Goal: Task Accomplishment & Management: Use online tool/utility

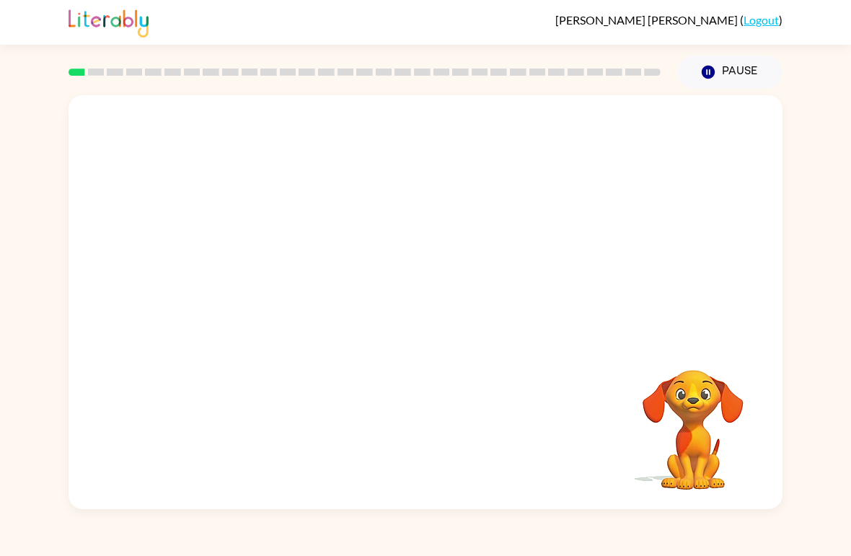
click at [125, 464] on div "Your browser must support playing .mp4 files to use Literably. Please try using…" at bounding box center [426, 302] width 714 height 414
click at [717, 76] on button "Pause Pause" at bounding box center [730, 72] width 105 height 33
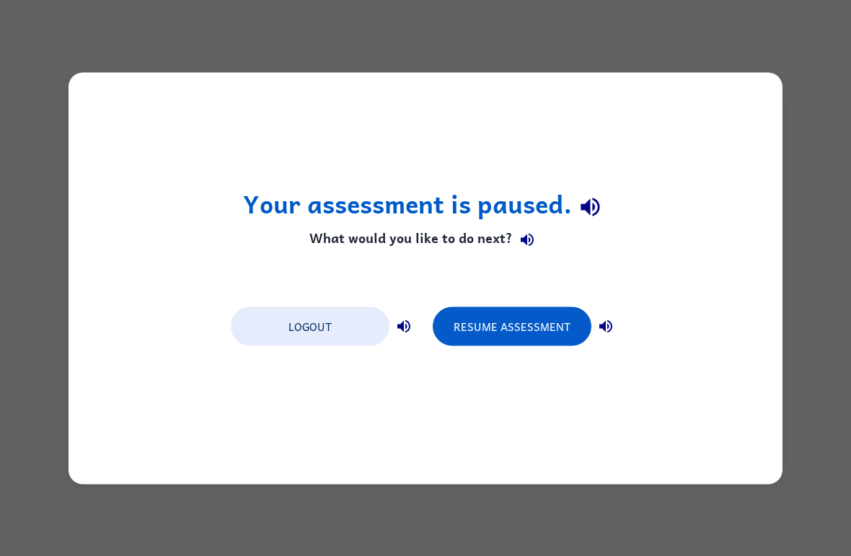
click at [567, 330] on button "Resume Assessment" at bounding box center [512, 325] width 159 height 39
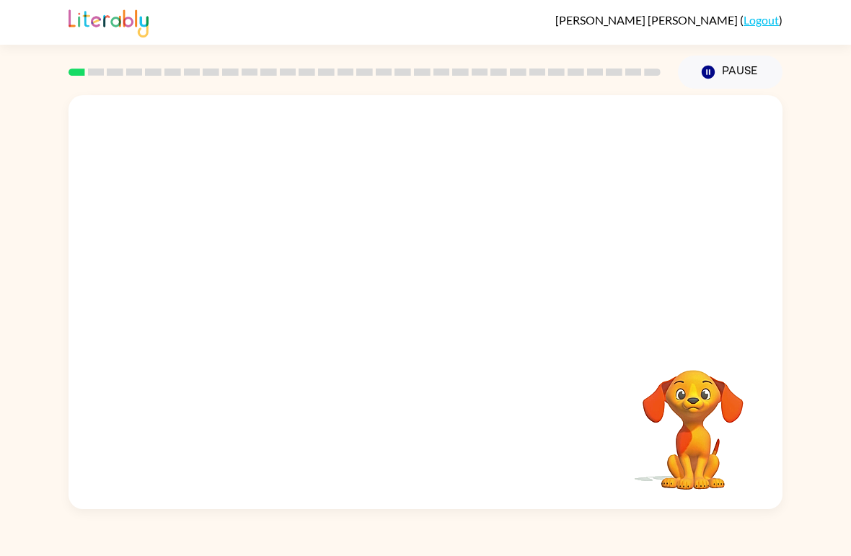
click at [379, 237] on video "Your browser must support playing .mp4 files to use Literably. Please try using…" at bounding box center [426, 217] width 714 height 244
click at [399, 237] on video "Your browser must support playing .mp4 files to use Literably. Please try using…" at bounding box center [426, 217] width 714 height 244
click at [467, 256] on video "Your browser must support playing .mp4 files to use Literably. Please try using…" at bounding box center [426, 217] width 714 height 244
click at [375, 226] on video "Your browser must support playing .mp4 files to use Literably. Please try using…" at bounding box center [426, 217] width 714 height 244
click at [464, 286] on video "Your browser must support playing .mp4 files to use Literably. Please try using…" at bounding box center [426, 217] width 714 height 244
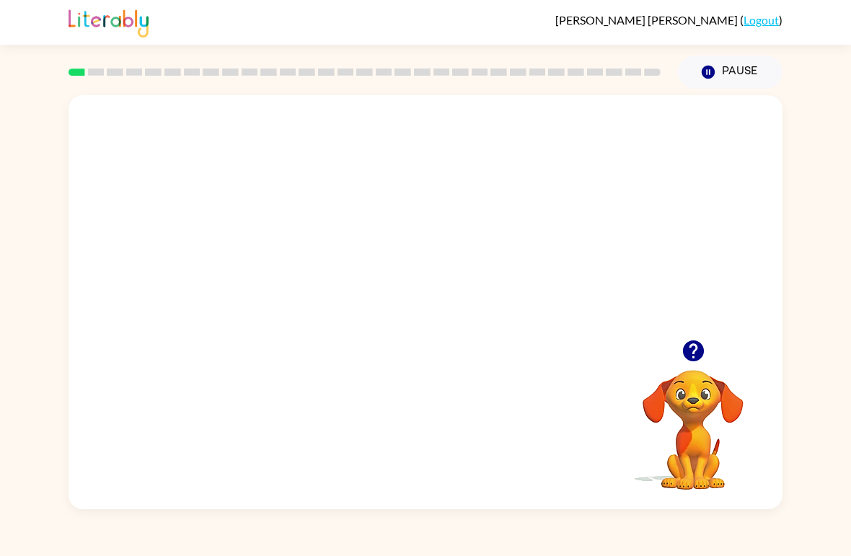
click at [483, 274] on video "Your browser must support playing .mp4 files to use Literably. Please try using…" at bounding box center [426, 217] width 714 height 244
click at [515, 247] on video "Your browser must support playing .mp4 files to use Literably. Please try using…" at bounding box center [426, 217] width 714 height 244
click at [461, 322] on div at bounding box center [425, 309] width 92 height 53
click at [489, 315] on div at bounding box center [426, 302] width 714 height 414
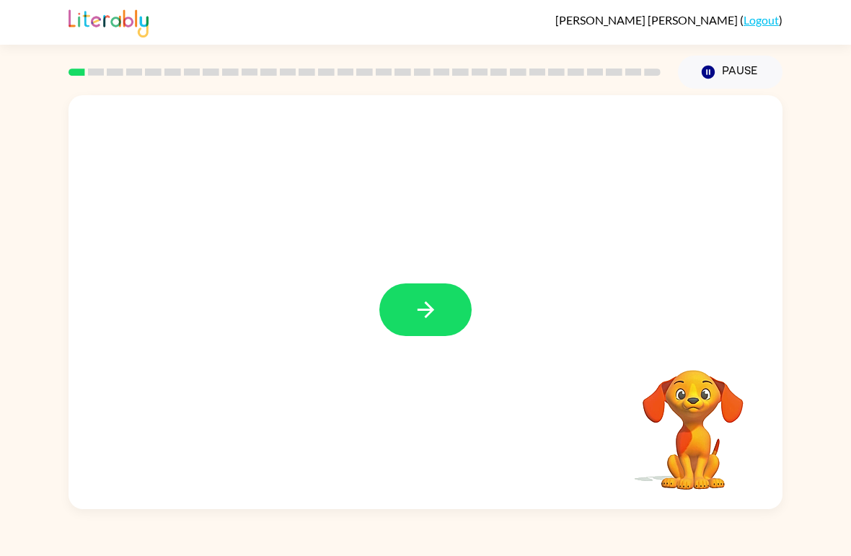
click at [457, 316] on button "button" at bounding box center [425, 309] width 92 height 53
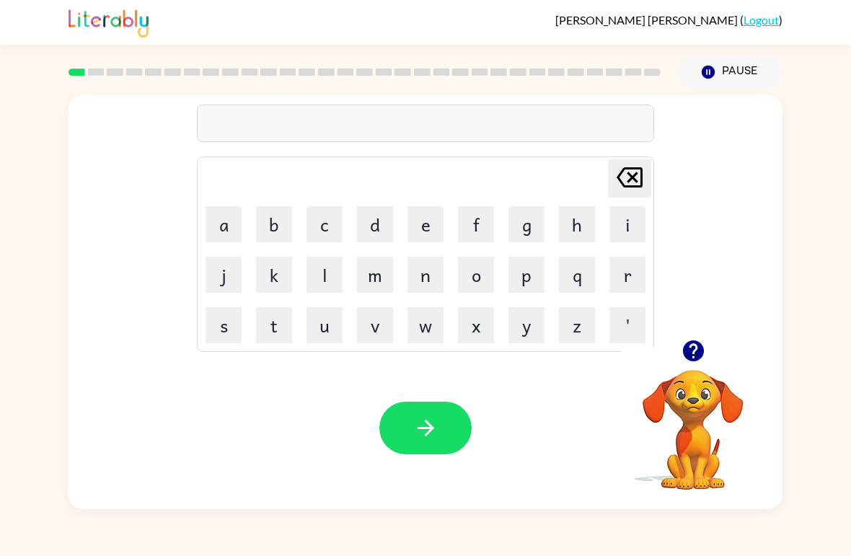
click at [693, 361] on icon "button" at bounding box center [692, 350] width 21 height 21
click at [227, 337] on button "s" at bounding box center [224, 325] width 36 height 36
click at [575, 231] on button "h" at bounding box center [577, 224] width 36 height 36
click at [330, 327] on button "u" at bounding box center [324, 325] width 36 height 36
click at [234, 324] on button "s" at bounding box center [224, 325] width 36 height 36
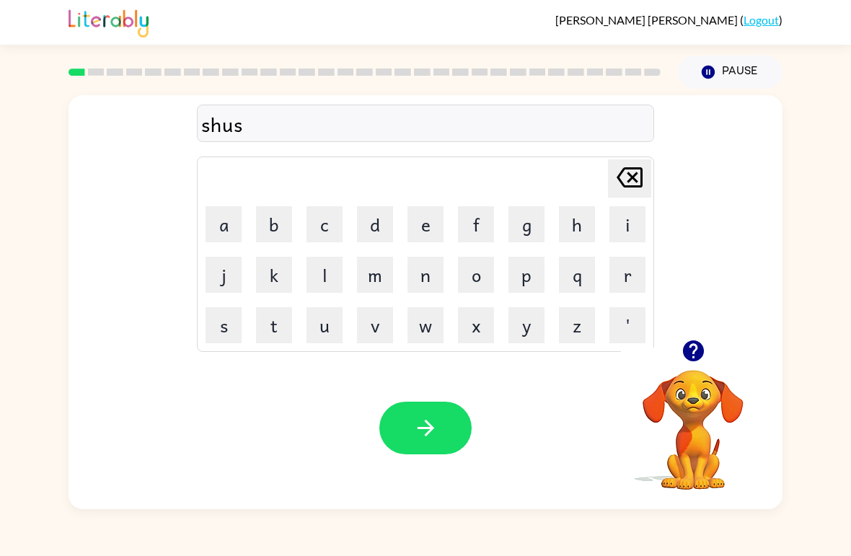
click at [575, 224] on button "h" at bounding box center [577, 224] width 36 height 36
click at [418, 410] on button "button" at bounding box center [425, 428] width 92 height 53
click at [230, 221] on button "a" at bounding box center [224, 224] width 36 height 36
click at [521, 275] on button "p" at bounding box center [526, 275] width 36 height 36
click at [624, 225] on button "i" at bounding box center [627, 224] width 36 height 36
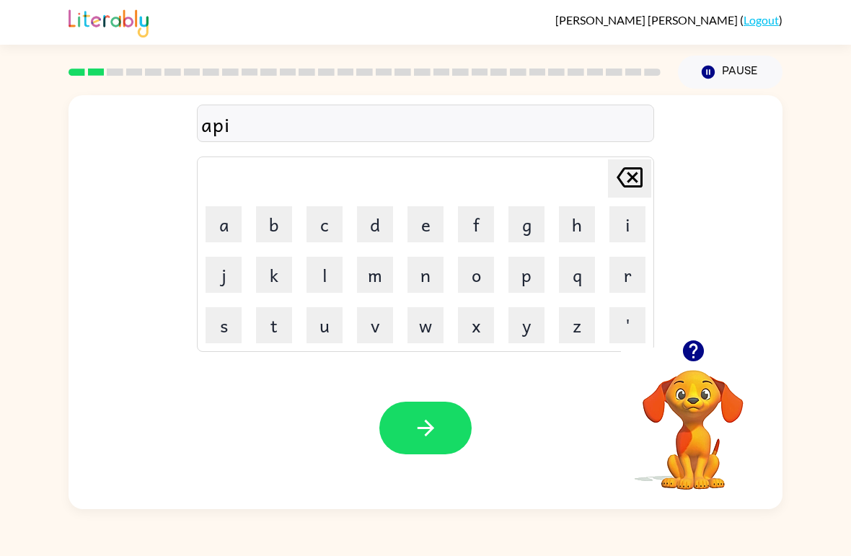
click at [629, 276] on button "r" at bounding box center [627, 275] width 36 height 36
click at [630, 231] on button "i" at bounding box center [627, 224] width 36 height 36
click at [413, 224] on button "e" at bounding box center [425, 224] width 36 height 36
click at [423, 266] on button "n" at bounding box center [425, 275] width 36 height 36
click at [332, 225] on button "c" at bounding box center [324, 224] width 36 height 36
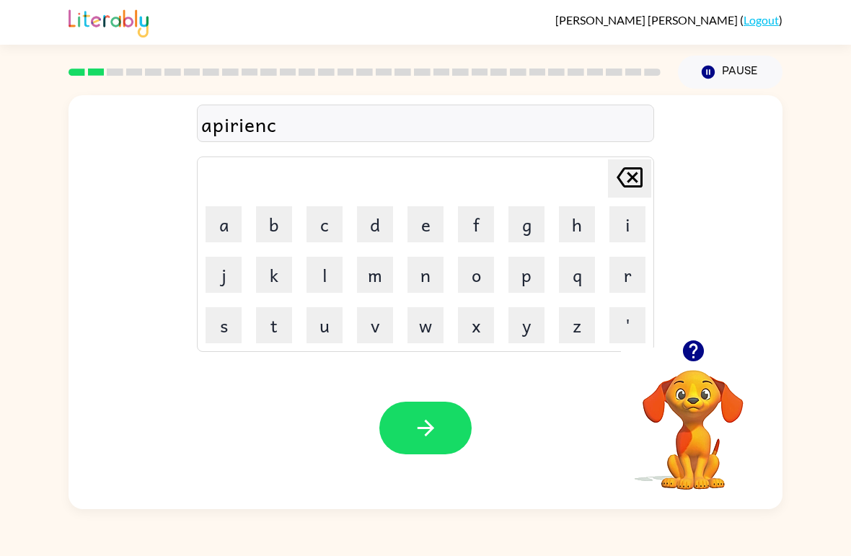
click at [424, 234] on button "e" at bounding box center [425, 224] width 36 height 36
click at [231, 317] on button "s" at bounding box center [224, 325] width 36 height 36
click at [375, 423] on div "Your browser must support playing .mp4 files to use Literably. Please try using…" at bounding box center [426, 428] width 714 height 162
click at [397, 441] on button "button" at bounding box center [425, 428] width 92 height 53
click at [627, 277] on button "r" at bounding box center [627, 275] width 36 height 36
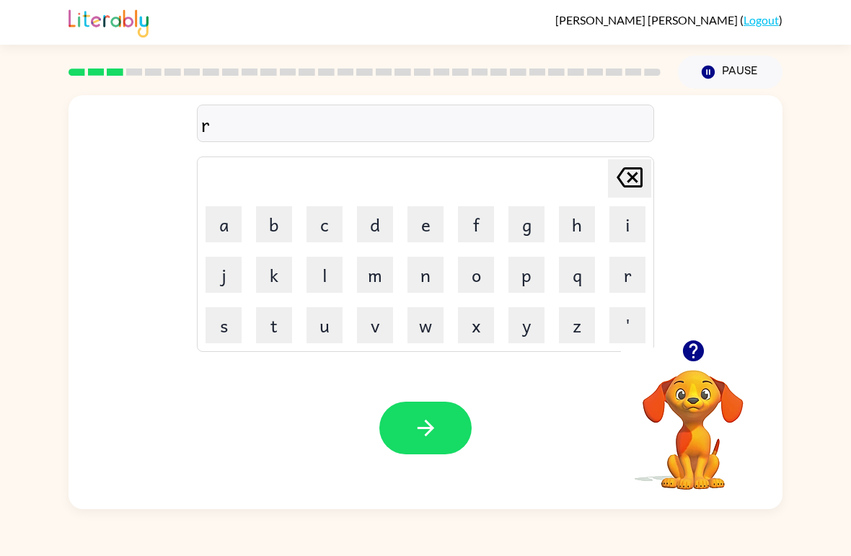
click at [441, 221] on button "e" at bounding box center [425, 224] width 36 height 36
click at [226, 211] on button "a" at bounding box center [224, 224] width 36 height 36
click at [317, 271] on button "l" at bounding box center [324, 275] width 36 height 36
click at [627, 226] on button "i" at bounding box center [627, 224] width 36 height 36
click at [268, 330] on button "t" at bounding box center [274, 325] width 36 height 36
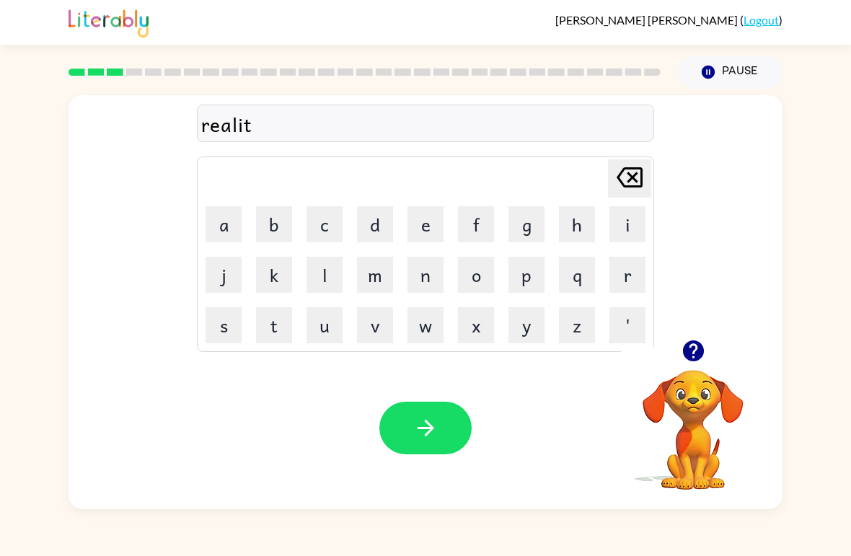
click at [533, 327] on button "y" at bounding box center [526, 325] width 36 height 36
click at [426, 433] on icon "button" at bounding box center [425, 427] width 25 height 25
click at [423, 224] on button "e" at bounding box center [425, 224] width 36 height 36
click at [328, 273] on button "l" at bounding box center [324, 275] width 36 height 36
click at [417, 215] on button "e" at bounding box center [425, 224] width 36 height 36
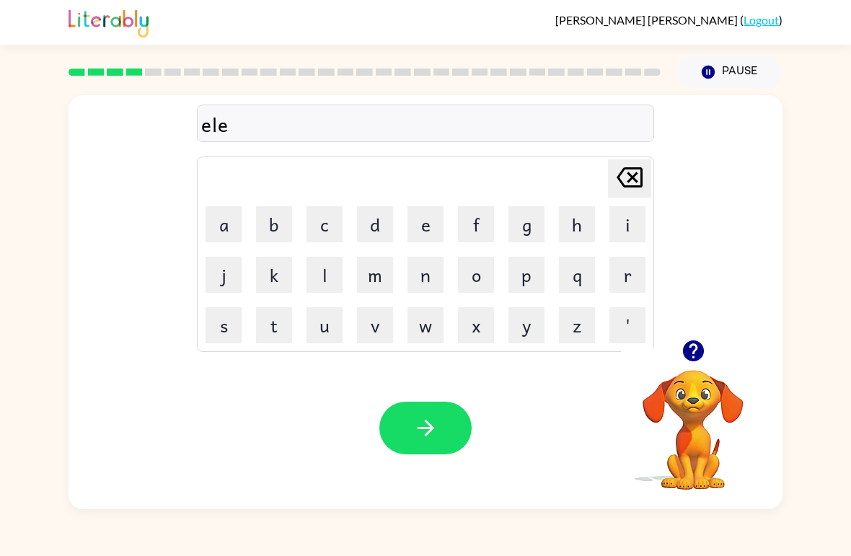
click at [376, 275] on button "m" at bounding box center [375, 275] width 36 height 36
click at [430, 224] on button "e" at bounding box center [425, 224] width 36 height 36
click at [425, 284] on button "n" at bounding box center [425, 275] width 36 height 36
click at [221, 277] on button "j" at bounding box center [224, 275] width 36 height 36
click at [629, 182] on icon at bounding box center [630, 177] width 26 height 20
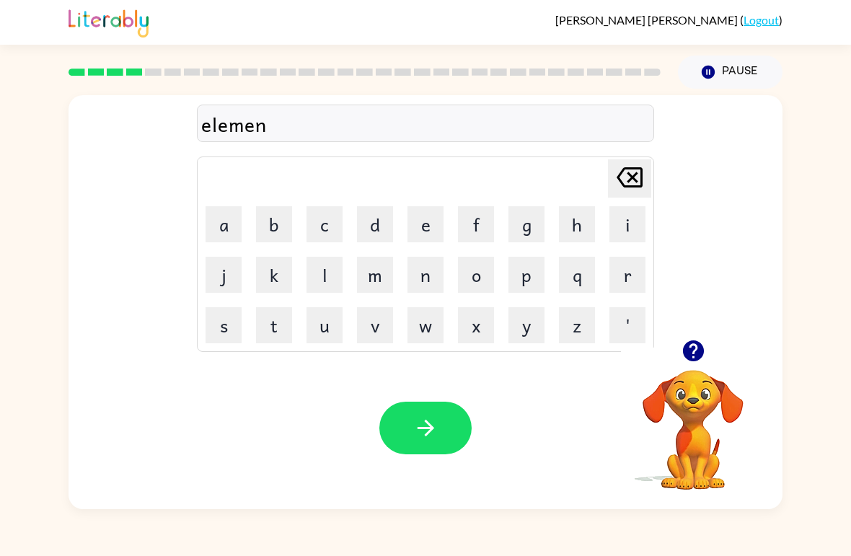
click at [220, 226] on button "a" at bounding box center [224, 224] width 36 height 36
click at [268, 328] on button "t" at bounding box center [274, 325] width 36 height 36
click at [432, 231] on button "e" at bounding box center [425, 224] width 36 height 36
click at [416, 420] on icon "button" at bounding box center [425, 427] width 25 height 25
click at [374, 221] on button "d" at bounding box center [375, 224] width 36 height 36
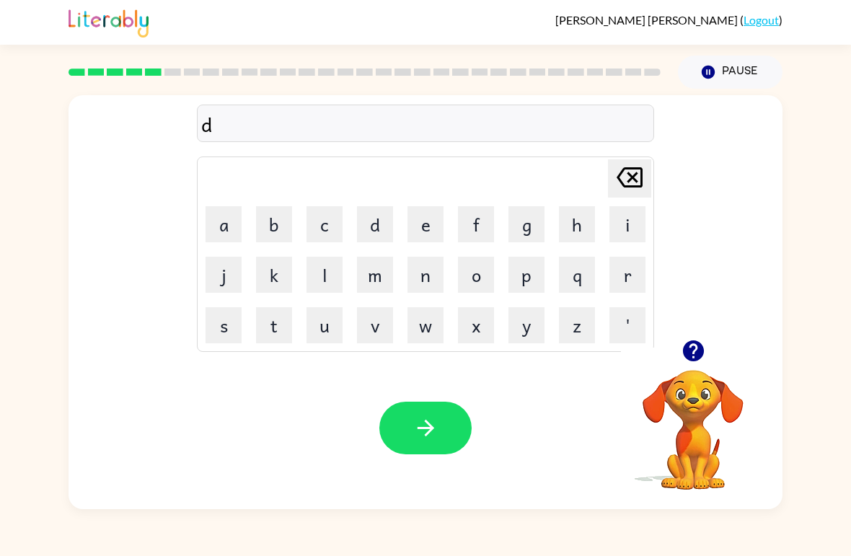
click at [317, 326] on button "u" at bounding box center [324, 325] width 36 height 36
click at [534, 271] on button "p" at bounding box center [526, 275] width 36 height 36
click at [325, 291] on button "l" at bounding box center [324, 275] width 36 height 36
click at [614, 234] on button "i" at bounding box center [627, 224] width 36 height 36
click at [330, 231] on button "c" at bounding box center [324, 224] width 36 height 36
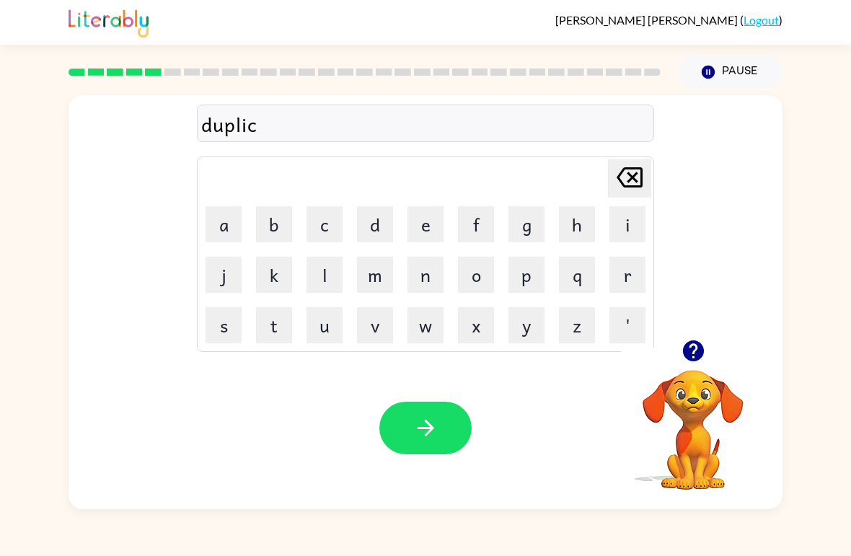
click at [229, 229] on button "a" at bounding box center [224, 224] width 36 height 36
click at [267, 322] on button "t" at bounding box center [274, 325] width 36 height 36
click at [441, 228] on button "e" at bounding box center [425, 224] width 36 height 36
click at [404, 434] on button "button" at bounding box center [425, 428] width 92 height 53
click at [387, 319] on button "v" at bounding box center [375, 325] width 36 height 36
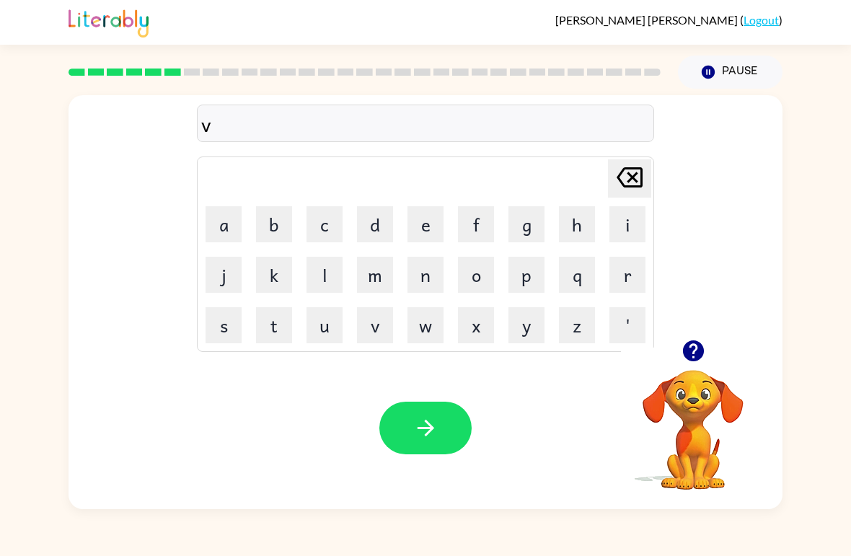
click at [231, 210] on button "a" at bounding box center [224, 224] width 36 height 36
click at [325, 234] on button "c" at bounding box center [324, 224] width 36 height 36
click at [240, 231] on button "a" at bounding box center [224, 224] width 36 height 36
click at [266, 324] on button "t" at bounding box center [274, 325] width 36 height 36
click at [638, 224] on button "i" at bounding box center [627, 224] width 36 height 36
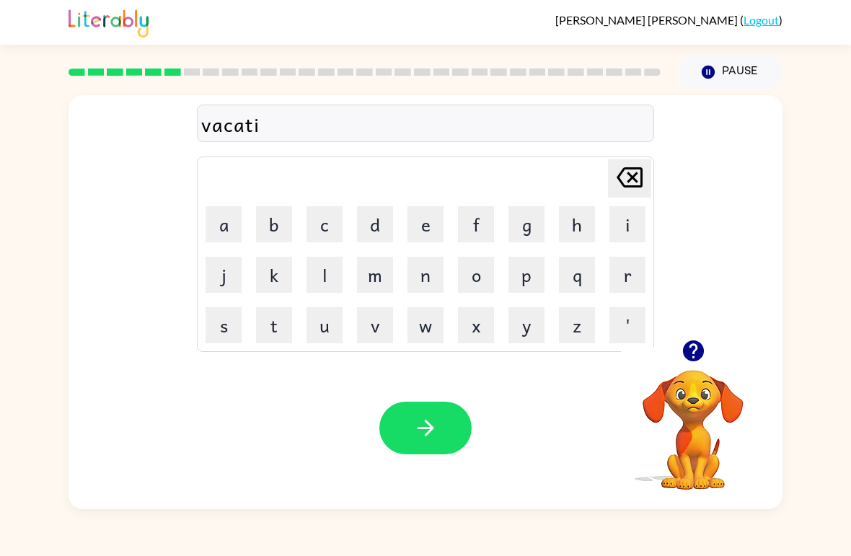
click at [481, 269] on button "o" at bounding box center [476, 275] width 36 height 36
click at [433, 276] on button "n" at bounding box center [425, 275] width 36 height 36
click at [403, 423] on button "button" at bounding box center [425, 428] width 92 height 53
click at [524, 286] on button "p" at bounding box center [526, 275] width 36 height 36
click at [322, 330] on button "u" at bounding box center [324, 325] width 36 height 36
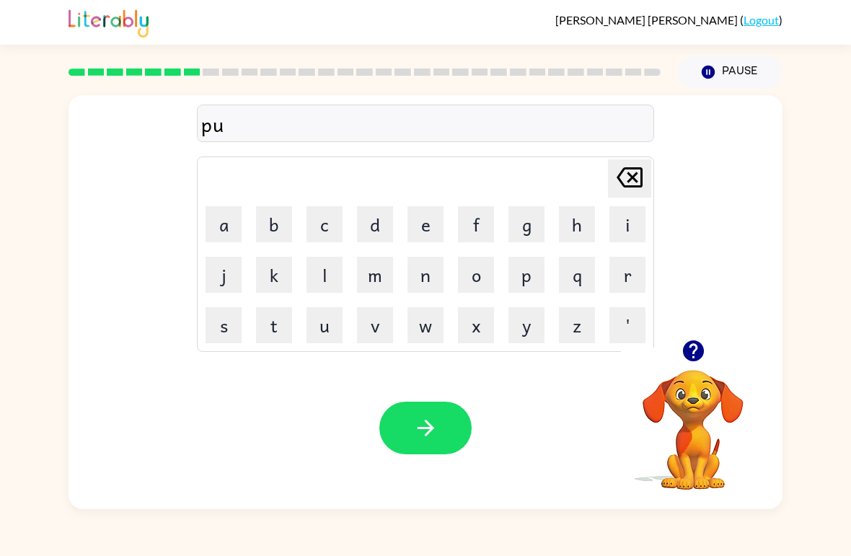
click at [367, 221] on button "d" at bounding box center [375, 224] width 36 height 36
click at [336, 272] on button "l" at bounding box center [324, 275] width 36 height 36
click at [436, 228] on button "e" at bounding box center [425, 224] width 36 height 36
click at [631, 167] on icon "[PERSON_NAME] last character input" at bounding box center [629, 177] width 35 height 35
click at [630, 167] on icon "[PERSON_NAME] last character input" at bounding box center [629, 177] width 35 height 35
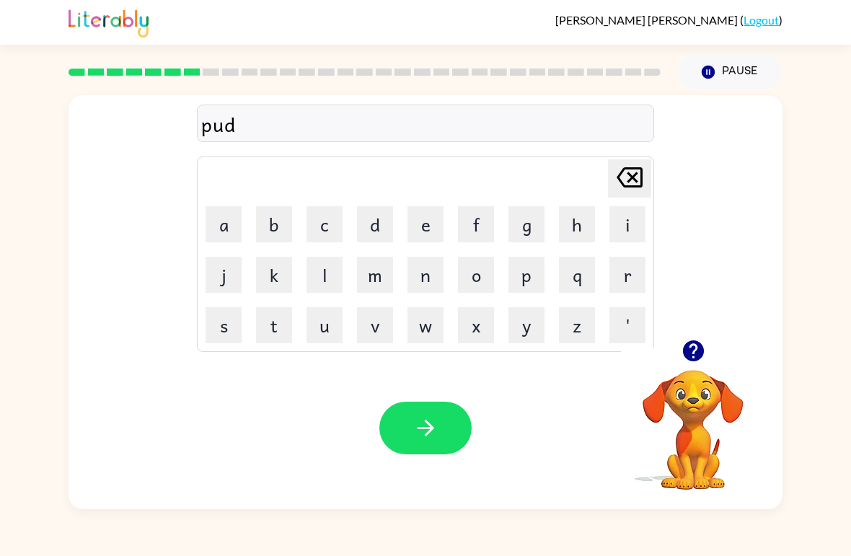
click at [340, 268] on button "l" at bounding box center [324, 275] width 36 height 36
click at [328, 278] on button "l" at bounding box center [324, 275] width 36 height 36
click at [617, 185] on icon "[PERSON_NAME] last character input" at bounding box center [629, 177] width 35 height 35
click at [618, 178] on icon at bounding box center [630, 177] width 26 height 20
click at [326, 270] on button "l" at bounding box center [324, 275] width 36 height 36
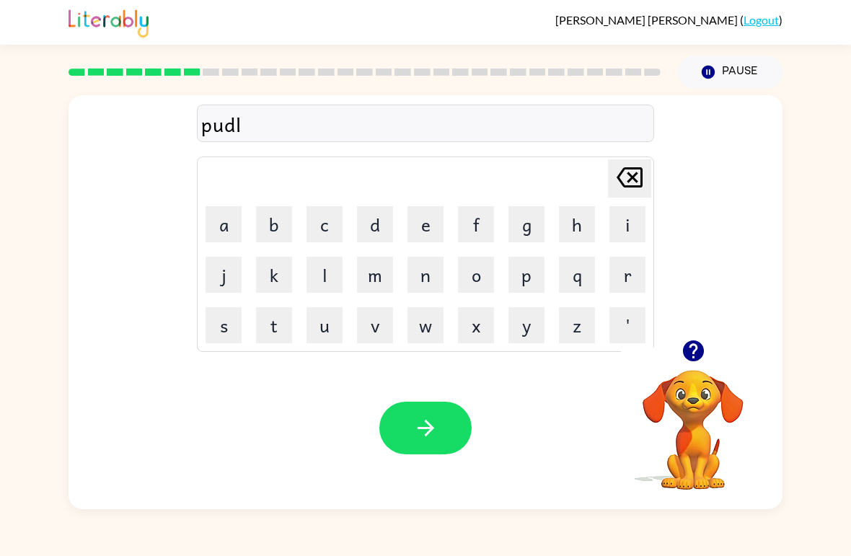
click at [423, 231] on button "e" at bounding box center [425, 224] width 36 height 36
click at [426, 420] on icon "button" at bounding box center [425, 427] width 25 height 25
click at [531, 277] on button "p" at bounding box center [526, 275] width 36 height 36
click at [234, 222] on button "a" at bounding box center [224, 224] width 36 height 36
click at [631, 287] on button "r" at bounding box center [627, 275] width 36 height 36
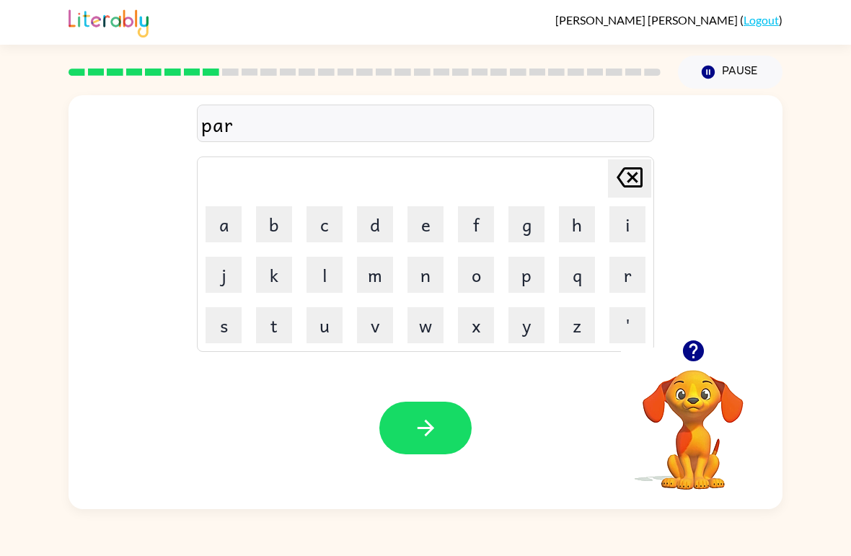
click at [378, 224] on button "d" at bounding box center [375, 224] width 36 height 36
click at [635, 226] on button "i" at bounding box center [627, 224] width 36 height 36
click at [318, 218] on button "c" at bounding box center [324, 224] width 36 height 36
click at [223, 226] on button "a" at bounding box center [224, 224] width 36 height 36
click at [327, 274] on button "l" at bounding box center [324, 275] width 36 height 36
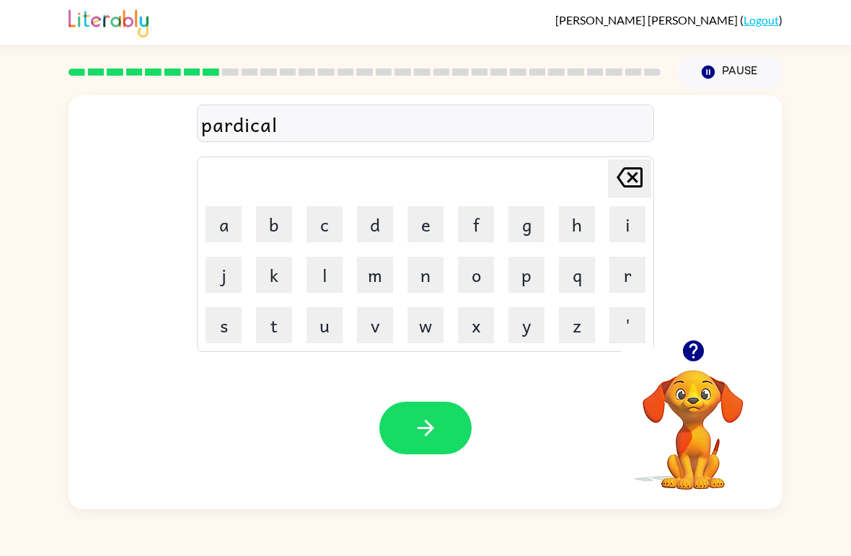
click at [428, 411] on button "button" at bounding box center [425, 428] width 92 height 53
click at [707, 359] on button "button" at bounding box center [693, 350] width 37 height 37
click at [686, 349] on icon "button" at bounding box center [692, 350] width 21 height 21
click at [626, 278] on button "r" at bounding box center [627, 275] width 36 height 36
click at [429, 228] on button "e" at bounding box center [425, 224] width 36 height 36
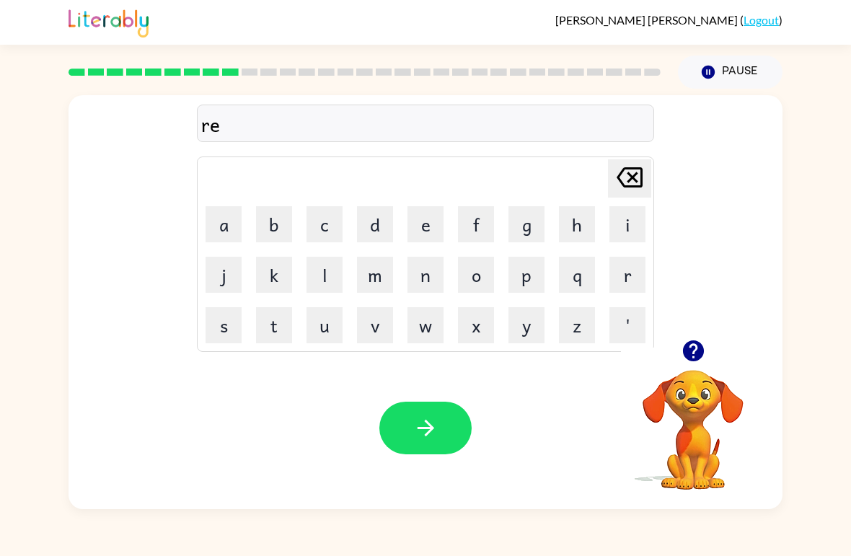
click at [699, 351] on icon "button" at bounding box center [692, 350] width 21 height 21
click at [333, 231] on button "c" at bounding box center [324, 224] width 36 height 36
click at [237, 229] on button "a" at bounding box center [224, 224] width 36 height 36
click at [529, 274] on button "p" at bounding box center [526, 275] width 36 height 36
click at [282, 322] on button "t" at bounding box center [274, 325] width 36 height 36
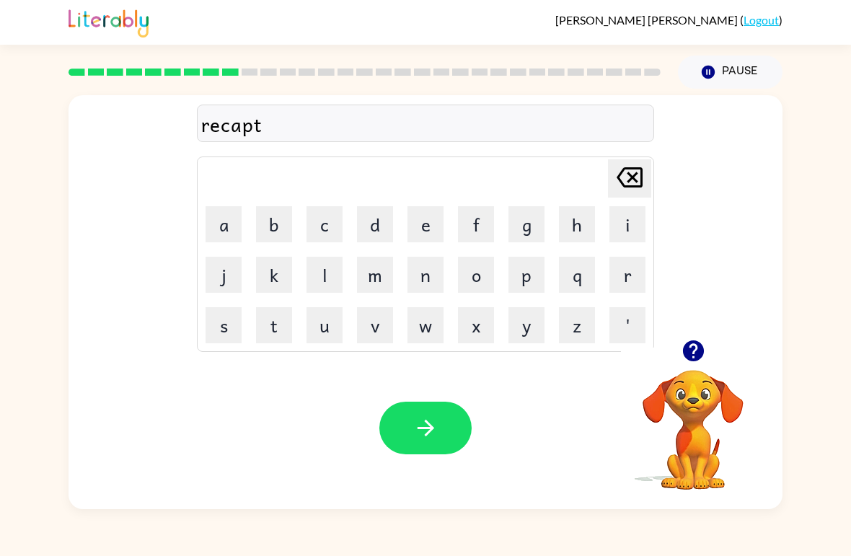
click at [321, 316] on button "u" at bounding box center [324, 325] width 36 height 36
click at [624, 279] on button "r" at bounding box center [627, 275] width 36 height 36
click at [435, 226] on button "e" at bounding box center [425, 224] width 36 height 36
click at [419, 413] on button "button" at bounding box center [425, 428] width 92 height 53
click at [536, 281] on button "p" at bounding box center [526, 275] width 36 height 36
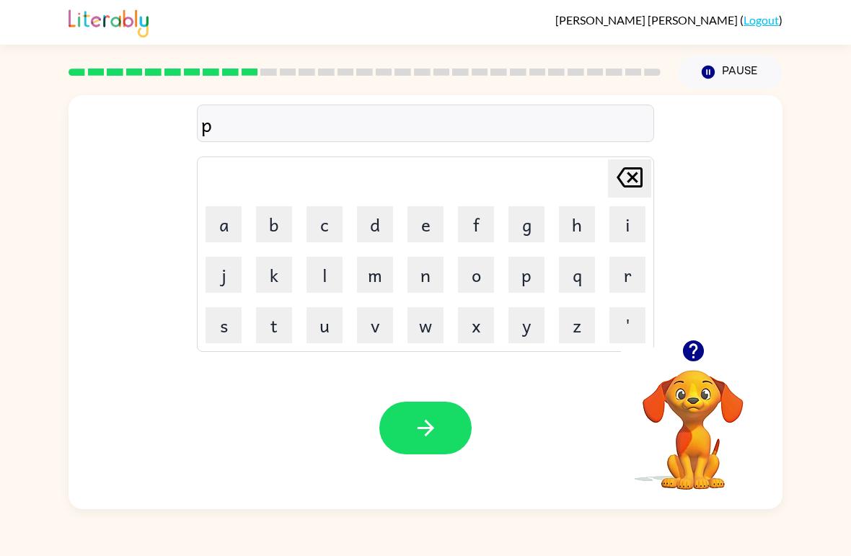
click at [626, 277] on button "r" at bounding box center [627, 275] width 36 height 36
click at [429, 217] on button "e" at bounding box center [425, 224] width 36 height 36
click at [221, 332] on button "s" at bounding box center [224, 325] width 36 height 36
click at [324, 223] on button "c" at bounding box center [324, 224] width 36 height 36
click at [573, 234] on button "h" at bounding box center [577, 224] width 36 height 36
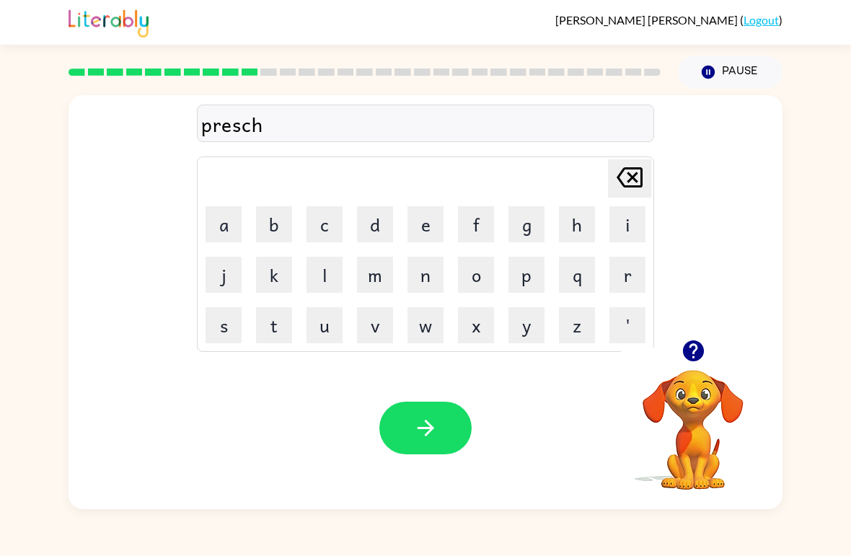
click at [467, 278] on button "o" at bounding box center [476, 275] width 36 height 36
click at [317, 276] on button "l" at bounding box center [324, 275] width 36 height 36
click at [438, 432] on button "button" at bounding box center [425, 428] width 92 height 53
click at [708, 358] on button "button" at bounding box center [693, 350] width 37 height 37
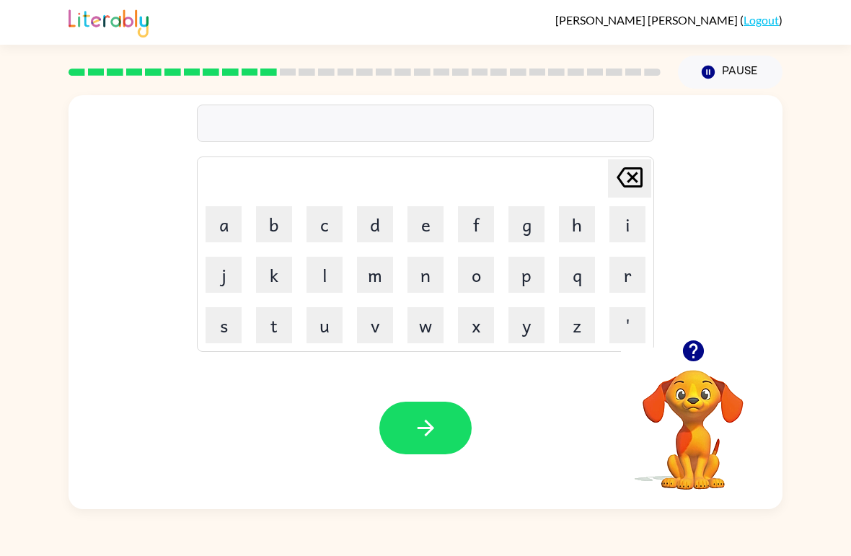
click at [322, 226] on button "c" at bounding box center [324, 224] width 36 height 36
click at [619, 282] on button "r" at bounding box center [627, 275] width 36 height 36
click at [226, 240] on button "a" at bounding box center [224, 224] width 36 height 36
click at [379, 322] on button "v" at bounding box center [375, 325] width 36 height 36
click at [423, 211] on button "e" at bounding box center [425, 224] width 36 height 36
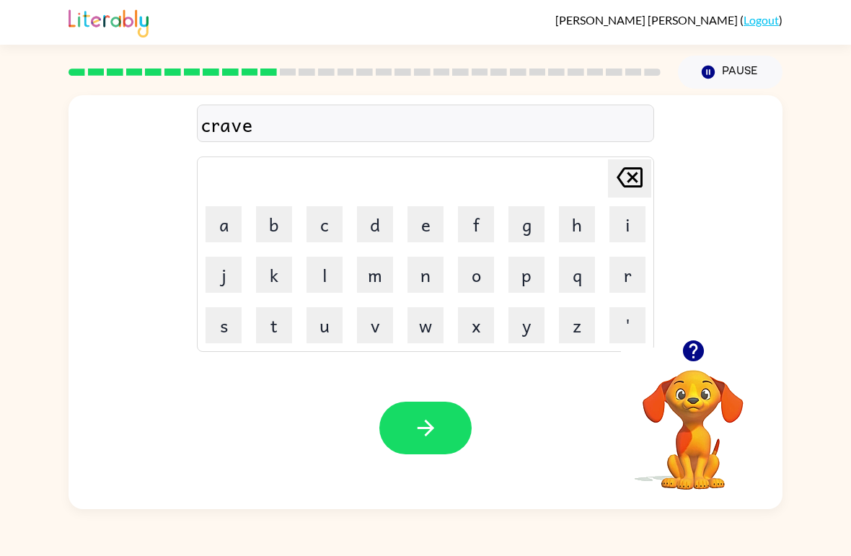
click at [384, 231] on button "d" at bounding box center [375, 224] width 36 height 36
click at [434, 422] on icon "button" at bounding box center [425, 427] width 25 height 25
click at [373, 225] on button "d" at bounding box center [375, 224] width 36 height 36
click at [628, 235] on button "i" at bounding box center [627, 224] width 36 height 36
click at [331, 238] on button "c" at bounding box center [324, 224] width 36 height 36
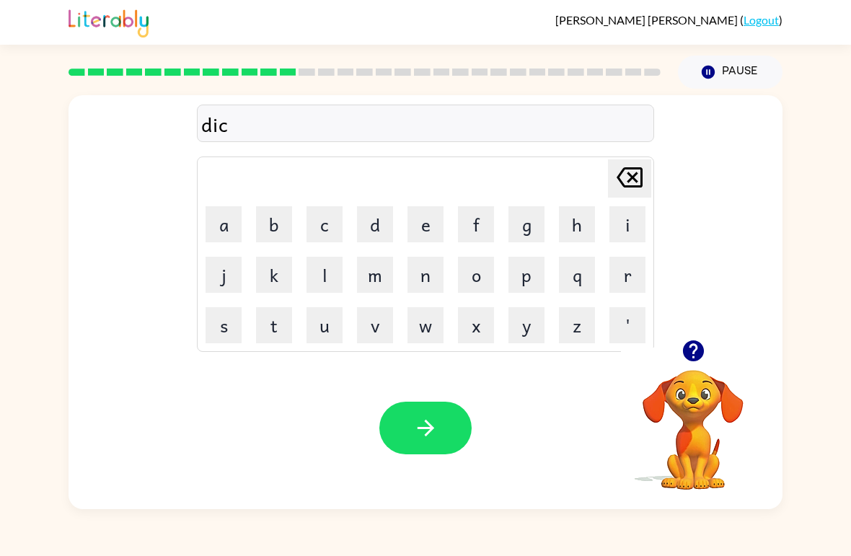
click at [278, 321] on button "t" at bounding box center [274, 325] width 36 height 36
click at [224, 218] on button "a" at bounding box center [224, 224] width 36 height 36
click at [280, 325] on button "t" at bounding box center [274, 325] width 36 height 36
click at [408, 225] on button "e" at bounding box center [425, 224] width 36 height 36
click at [449, 418] on button "button" at bounding box center [425, 428] width 92 height 53
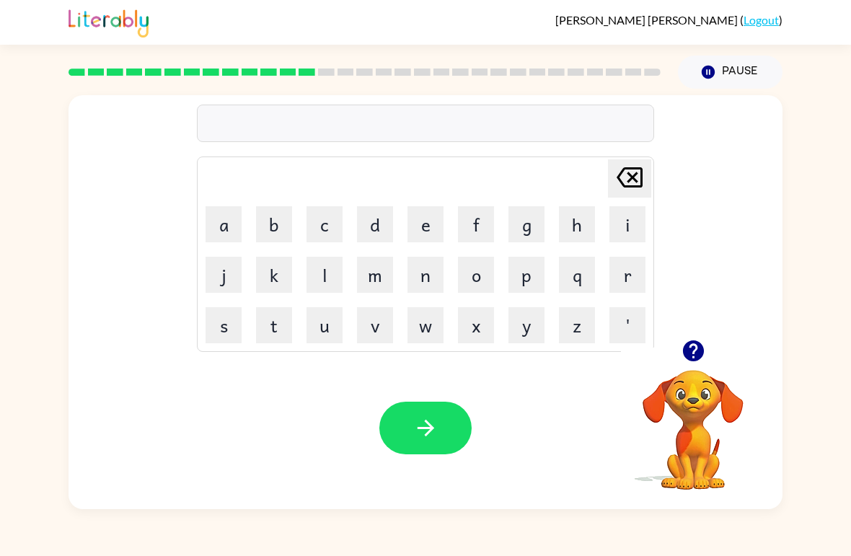
click at [534, 283] on button "p" at bounding box center [526, 275] width 36 height 36
click at [213, 219] on button "a" at bounding box center [224, 224] width 36 height 36
click at [530, 324] on button "y" at bounding box center [526, 325] width 36 height 36
click at [371, 268] on button "m" at bounding box center [375, 275] width 36 height 36
click at [428, 226] on button "e" at bounding box center [425, 224] width 36 height 36
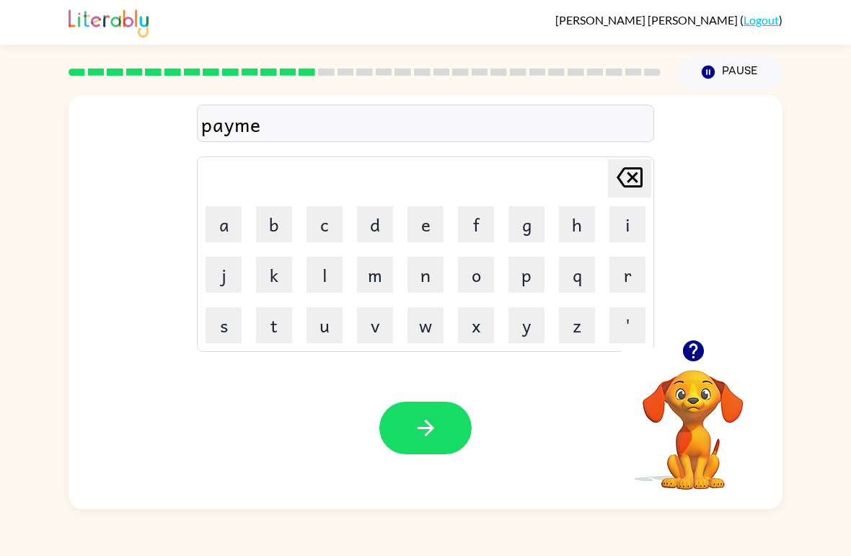
click at [425, 267] on button "n" at bounding box center [425, 275] width 36 height 36
click at [275, 330] on button "t" at bounding box center [274, 325] width 36 height 36
click at [436, 438] on icon "button" at bounding box center [425, 427] width 25 height 25
click at [388, 281] on button "m" at bounding box center [375, 275] width 36 height 36
click at [225, 225] on button "a" at bounding box center [224, 224] width 36 height 36
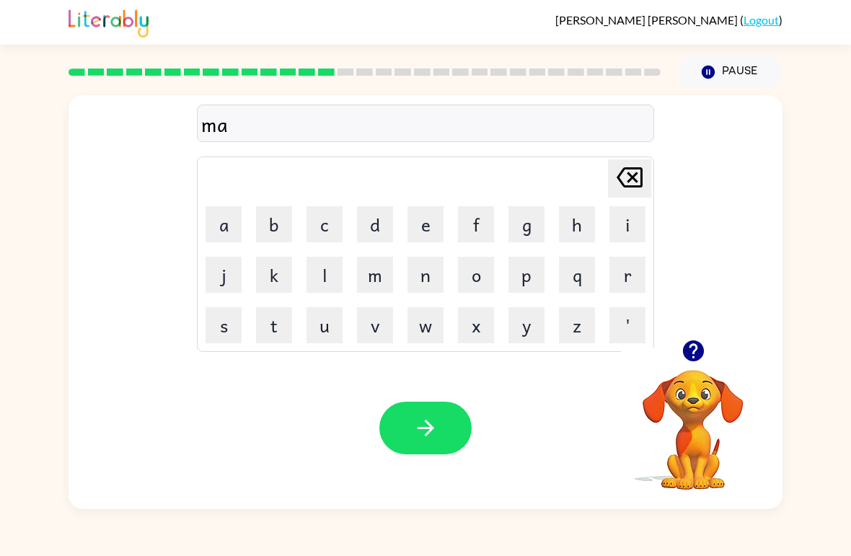
click at [218, 273] on button "j" at bounding box center [224, 275] width 36 height 36
click at [481, 280] on button "o" at bounding box center [476, 275] width 36 height 36
click at [617, 281] on button "r" at bounding box center [627, 275] width 36 height 36
click at [435, 423] on icon "button" at bounding box center [425, 427] width 25 height 25
click at [702, 364] on button "button" at bounding box center [693, 350] width 37 height 37
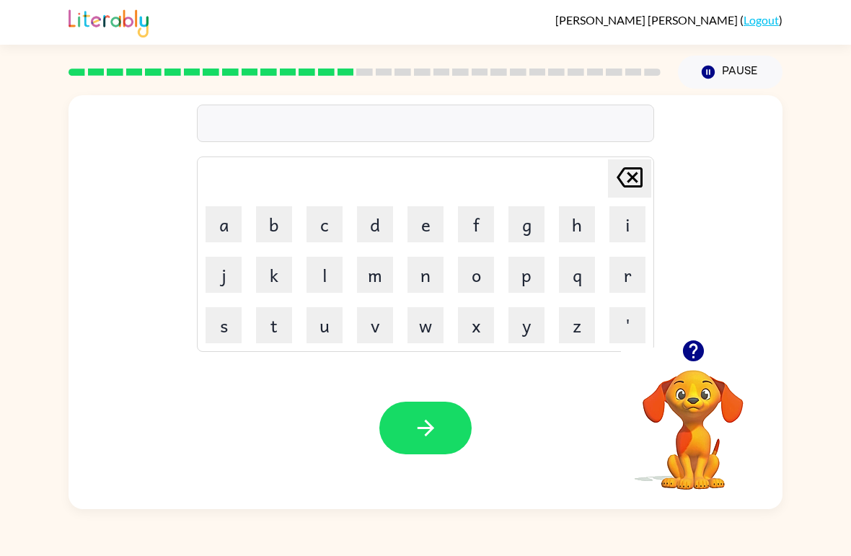
click at [214, 313] on button "s" at bounding box center [224, 325] width 36 height 36
click at [531, 278] on button "p" at bounding box center [526, 275] width 36 height 36
click at [229, 226] on button "a" at bounding box center [224, 224] width 36 height 36
click at [621, 277] on button "r" at bounding box center [627, 275] width 36 height 36
click at [270, 272] on button "k" at bounding box center [274, 275] width 36 height 36
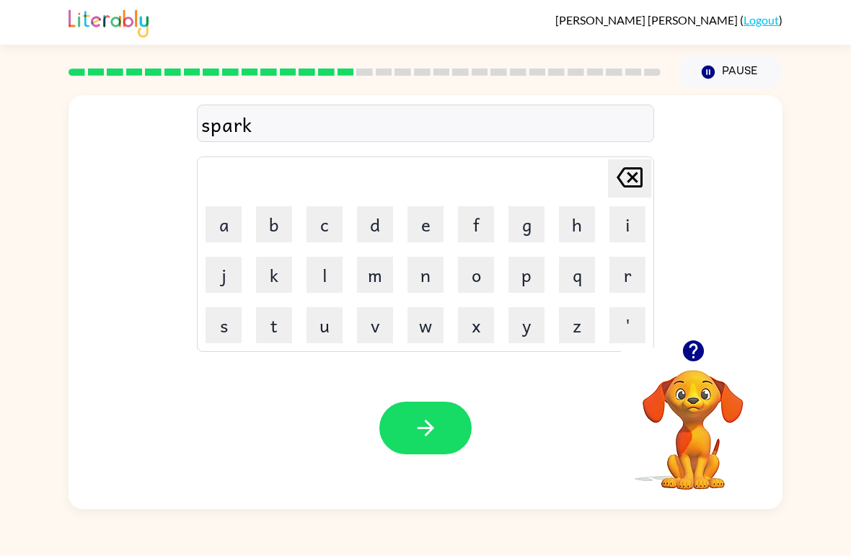
click at [393, 433] on button "button" at bounding box center [425, 428] width 92 height 53
click at [526, 275] on button "p" at bounding box center [526, 275] width 36 height 36
click at [236, 222] on button "a" at bounding box center [224, 224] width 36 height 36
click at [323, 279] on button "l" at bounding box center [324, 275] width 36 height 36
click at [429, 447] on button "button" at bounding box center [425, 428] width 92 height 53
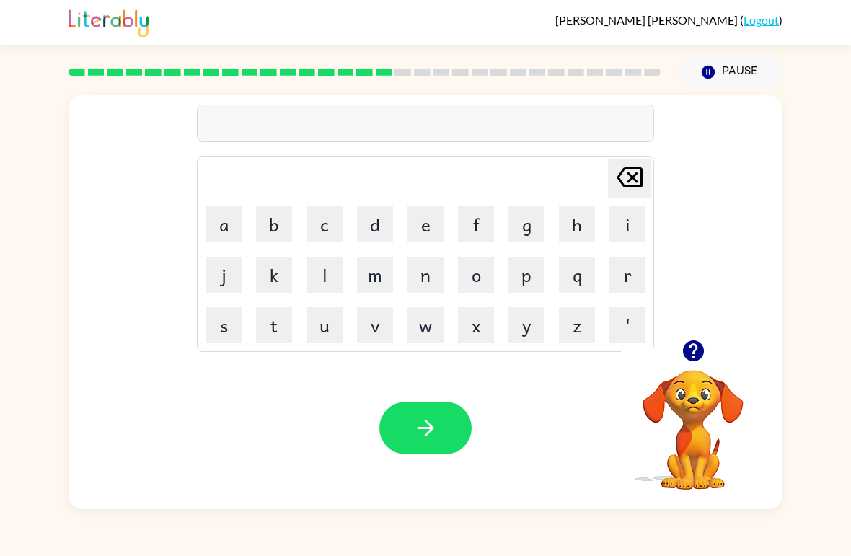
click at [226, 333] on button "s" at bounding box center [224, 325] width 36 height 36
click at [577, 276] on button "q" at bounding box center [577, 275] width 36 height 36
click at [632, 176] on icon at bounding box center [630, 177] width 26 height 20
click at [526, 280] on button "p" at bounding box center [526, 275] width 36 height 36
click at [623, 222] on button "i" at bounding box center [627, 224] width 36 height 36
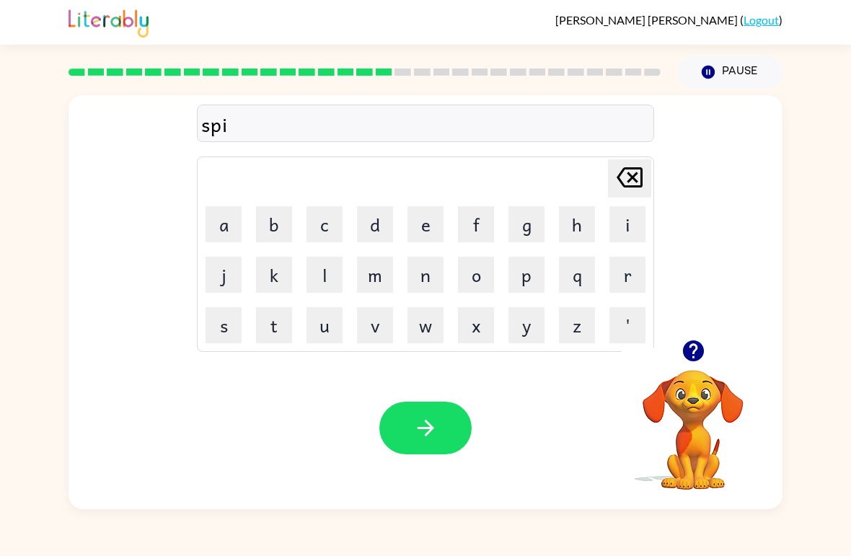
click at [430, 273] on button "n" at bounding box center [425, 275] width 36 height 36
click at [430, 272] on button "n" at bounding box center [425, 275] width 36 height 36
click at [632, 224] on button "i" at bounding box center [627, 224] width 36 height 36
click at [423, 277] on button "n" at bounding box center [425, 275] width 36 height 36
click at [522, 221] on button "g" at bounding box center [526, 224] width 36 height 36
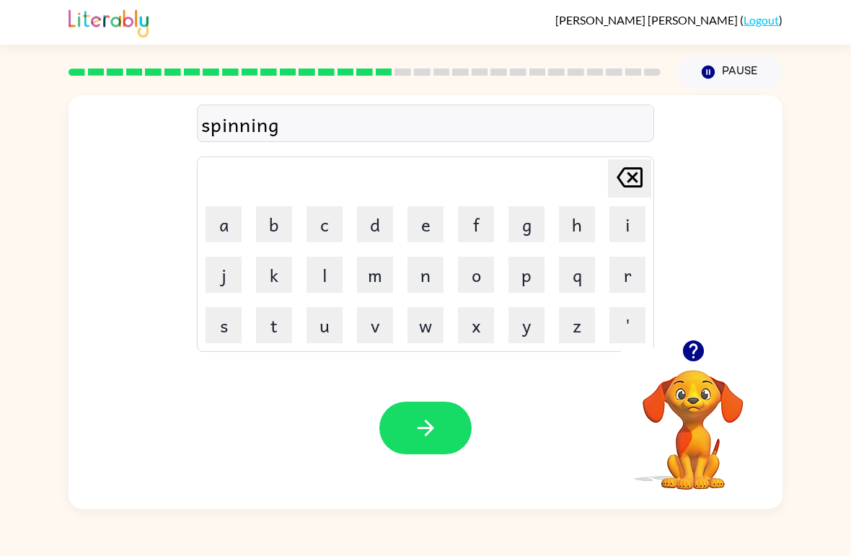
click at [423, 421] on icon "button" at bounding box center [425, 427] width 25 height 25
click at [530, 233] on button "g" at bounding box center [526, 224] width 36 height 36
click at [635, 281] on button "r" at bounding box center [627, 275] width 36 height 36
click at [317, 331] on button "u" at bounding box center [324, 325] width 36 height 36
click at [378, 273] on button "m" at bounding box center [375, 275] width 36 height 36
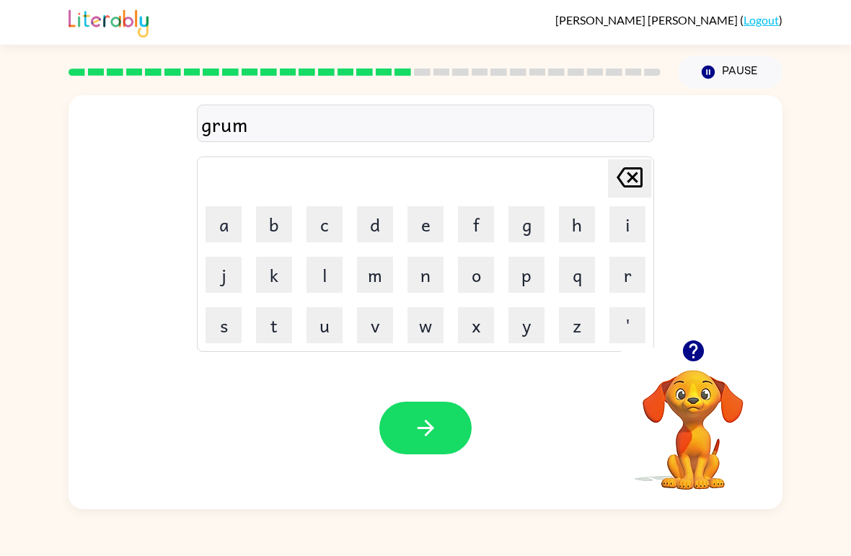
click at [531, 278] on button "p" at bounding box center [526, 275] width 36 height 36
click at [628, 229] on button "i" at bounding box center [627, 224] width 36 height 36
click at [438, 218] on button "e" at bounding box center [425, 224] width 36 height 36
click at [227, 327] on button "s" at bounding box center [224, 325] width 36 height 36
click at [226, 327] on button "s" at bounding box center [224, 325] width 36 height 36
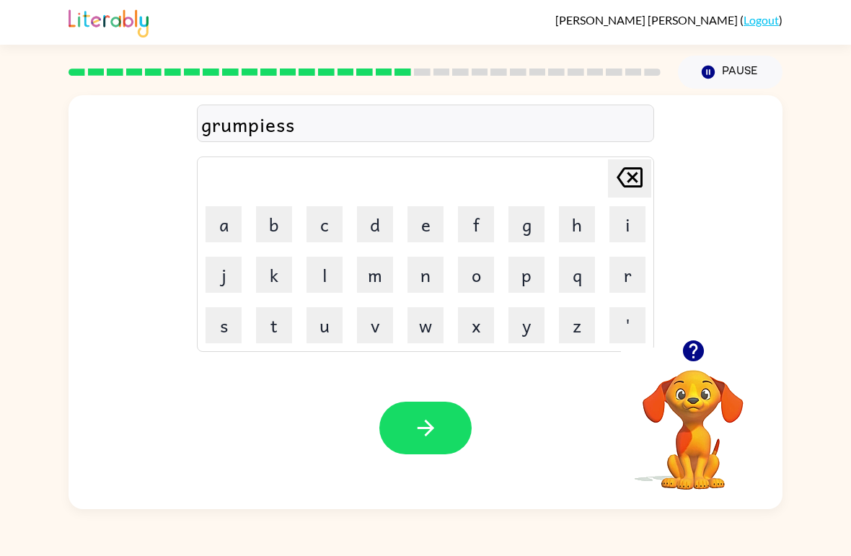
click at [406, 448] on button "button" at bounding box center [425, 428] width 92 height 53
click at [633, 221] on button "i" at bounding box center [627, 224] width 36 height 36
click at [427, 275] on button "n" at bounding box center [425, 275] width 36 height 36
click at [322, 230] on button "c" at bounding box center [324, 224] width 36 height 36
click at [623, 272] on button "r" at bounding box center [627, 275] width 36 height 36
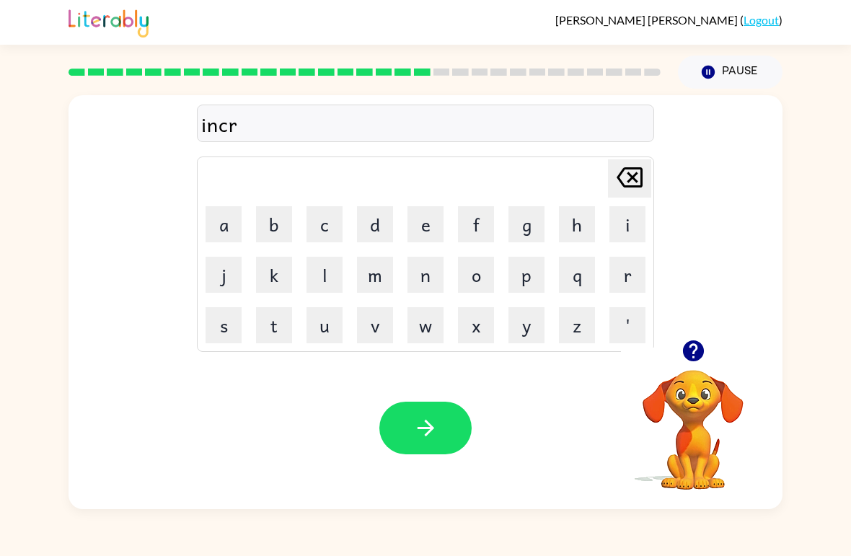
click at [433, 224] on button "e" at bounding box center [425, 224] width 36 height 36
click at [377, 221] on button "d" at bounding box center [375, 224] width 36 height 36
click at [619, 222] on button "i" at bounding box center [627, 224] width 36 height 36
click at [283, 221] on button "b" at bounding box center [274, 224] width 36 height 36
click at [326, 277] on button "l" at bounding box center [324, 275] width 36 height 36
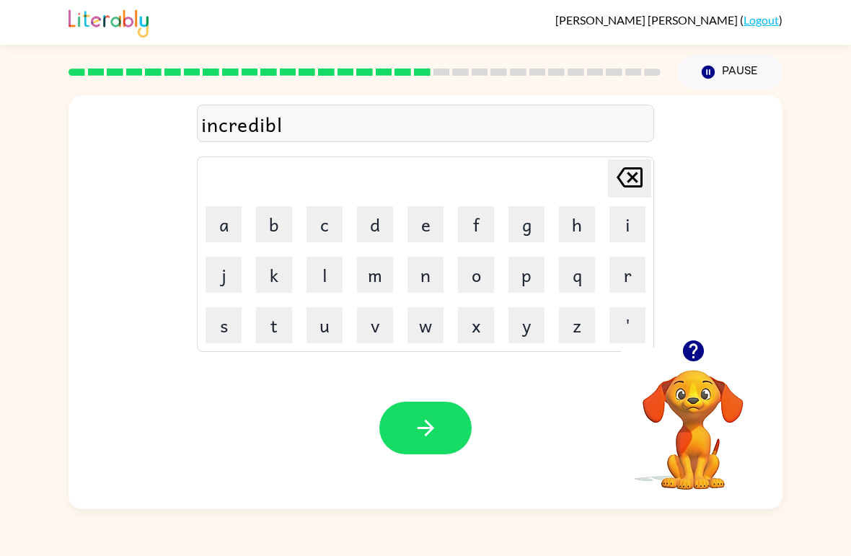
click at [438, 213] on button "e" at bounding box center [425, 224] width 36 height 36
click at [420, 427] on icon "button" at bounding box center [425, 427] width 25 height 25
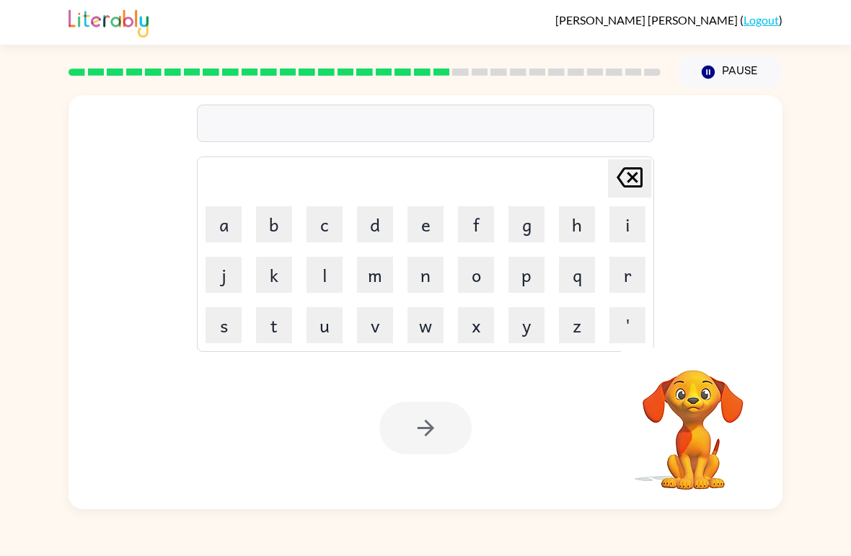
click at [688, 362] on video "Your browser must support playing .mp4 files to use Literably. Please try using…" at bounding box center [693, 420] width 144 height 144
click at [427, 70] on rect at bounding box center [422, 72] width 17 height 7
click at [322, 275] on button "l" at bounding box center [324, 275] width 36 height 36
click at [624, 227] on button "i" at bounding box center [627, 224] width 36 height 36
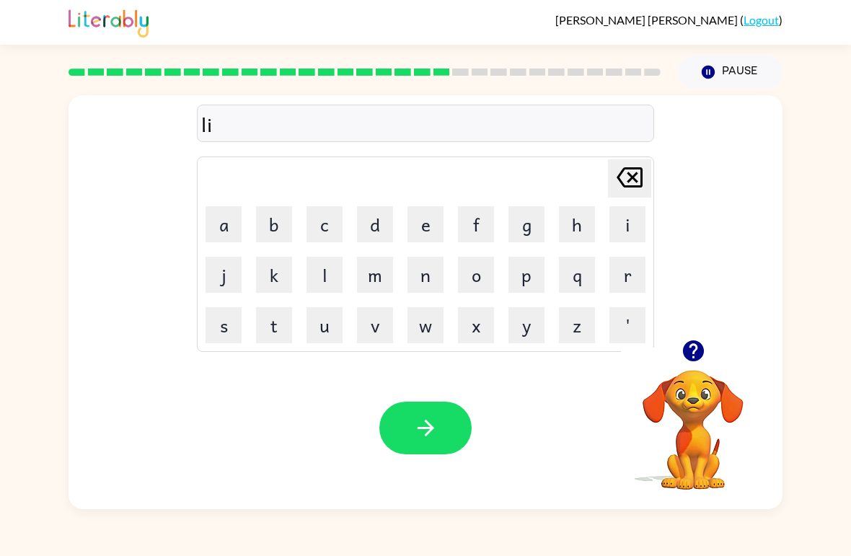
click at [223, 322] on button "s" at bounding box center [224, 325] width 36 height 36
click at [415, 228] on button "e" at bounding box center [425, 224] width 36 height 36
click at [436, 284] on button "n" at bounding box center [425, 275] width 36 height 36
click at [263, 324] on button "t" at bounding box center [274, 325] width 36 height 36
click at [422, 439] on icon "button" at bounding box center [425, 427] width 25 height 25
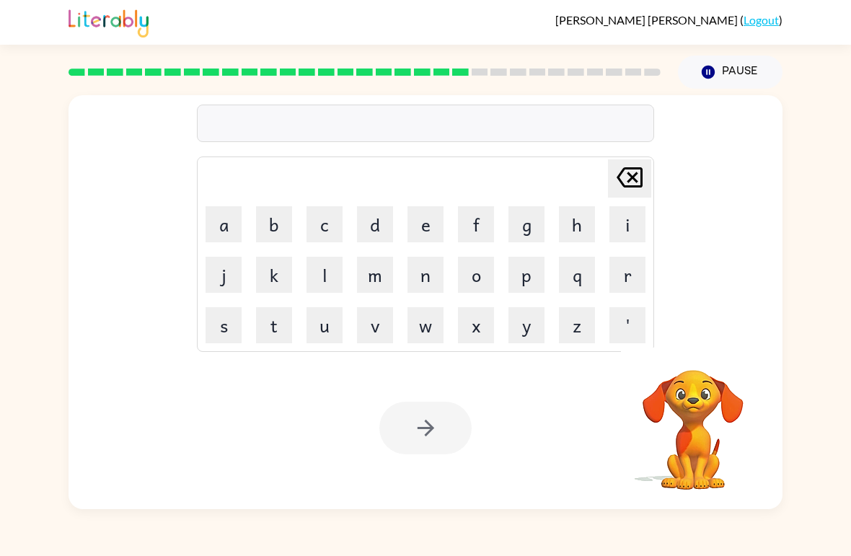
click at [423, 274] on button "n" at bounding box center [425, 275] width 36 height 36
click at [474, 271] on button "o" at bounding box center [476, 275] width 36 height 36
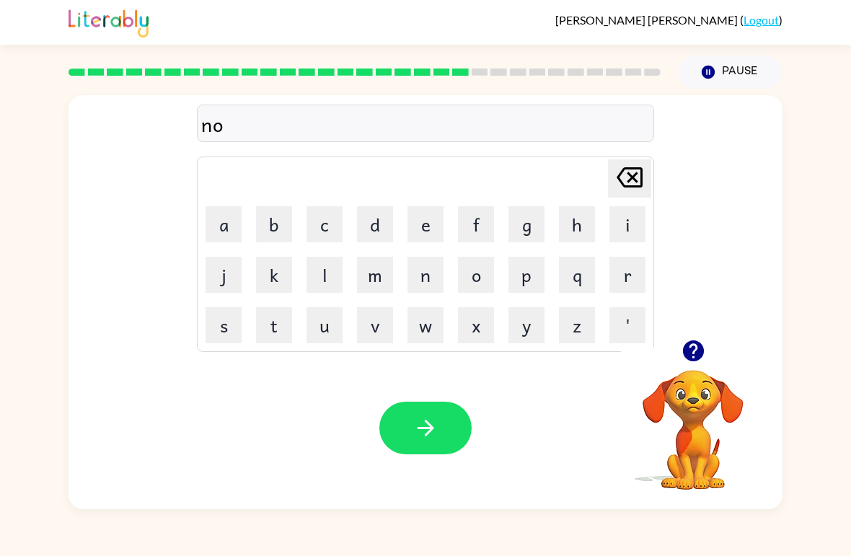
click at [377, 280] on button "m" at bounding box center [375, 275] width 36 height 36
click at [632, 216] on button "i" at bounding box center [627, 224] width 36 height 36
click at [420, 274] on button "n" at bounding box center [425, 275] width 36 height 36
click at [223, 221] on button "a" at bounding box center [224, 224] width 36 height 36
click at [273, 323] on button "t" at bounding box center [274, 325] width 36 height 36
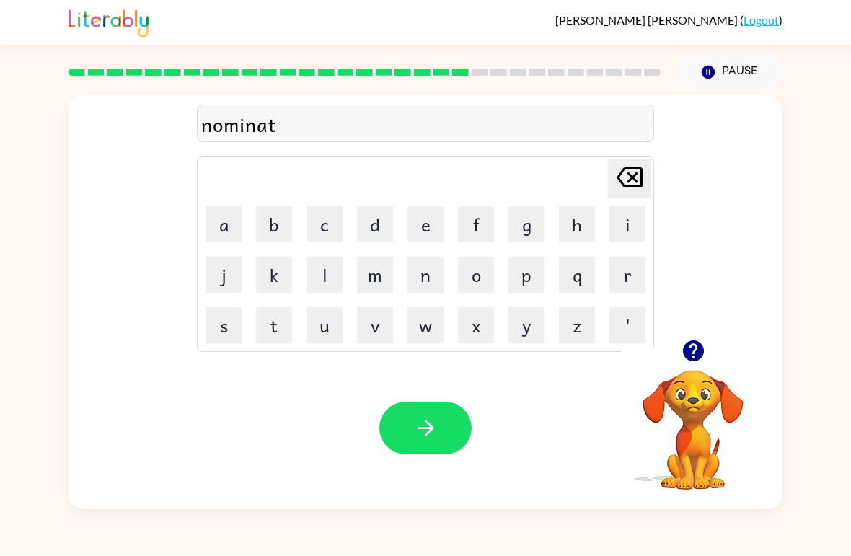
click at [418, 208] on button "e" at bounding box center [425, 224] width 36 height 36
click at [423, 417] on icon "button" at bounding box center [425, 427] width 25 height 25
click at [240, 337] on button "s" at bounding box center [224, 325] width 36 height 36
click at [318, 327] on button "u" at bounding box center [324, 325] width 36 height 36
click at [231, 318] on button "s" at bounding box center [224, 325] width 36 height 36
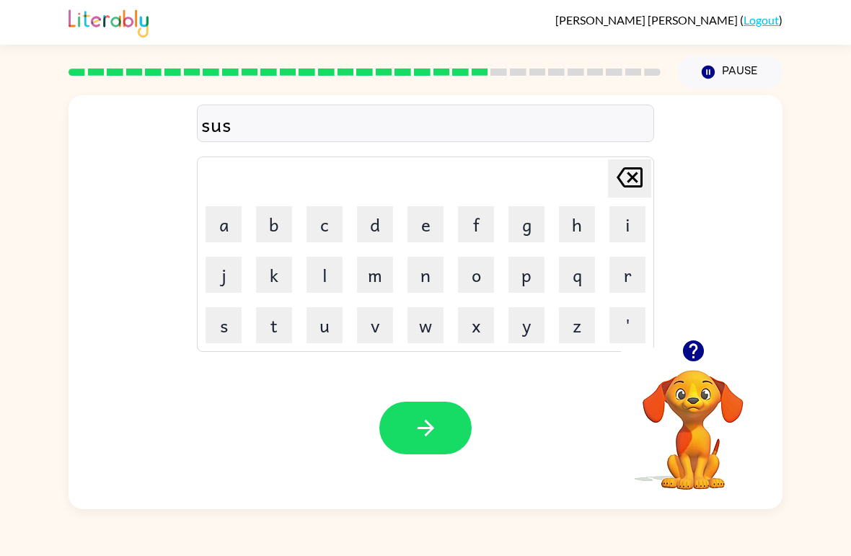
click at [279, 324] on button "t" at bounding box center [274, 325] width 36 height 36
click at [230, 213] on button "a" at bounding box center [224, 224] width 36 height 36
click at [632, 219] on button "i" at bounding box center [627, 224] width 36 height 36
click at [436, 278] on button "n" at bounding box center [425, 275] width 36 height 36
click at [430, 218] on button "e" at bounding box center [425, 224] width 36 height 36
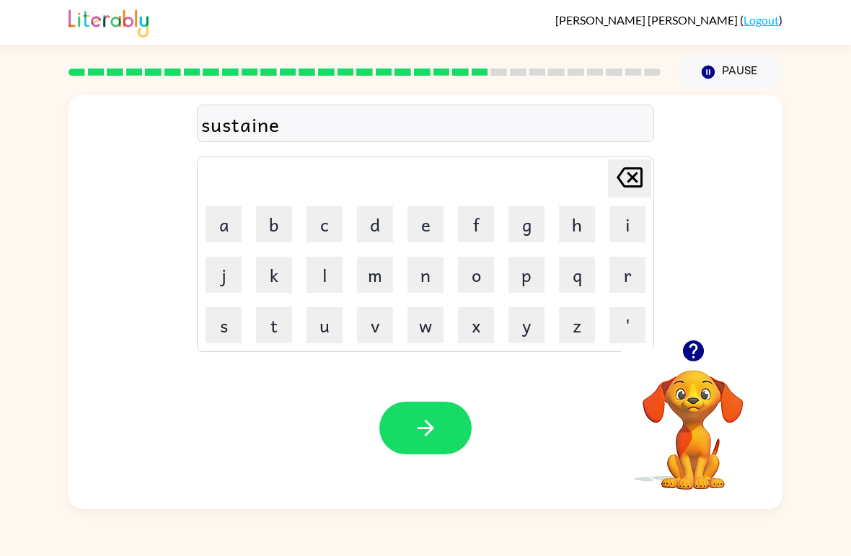
click at [377, 218] on button "d" at bounding box center [375, 224] width 36 height 36
click at [430, 428] on icon "button" at bounding box center [425, 427] width 25 height 25
click at [430, 324] on button "w" at bounding box center [425, 325] width 36 height 36
click at [469, 279] on button "o" at bounding box center [476, 275] width 36 height 36
click at [624, 283] on button "r" at bounding box center [627, 275] width 36 height 36
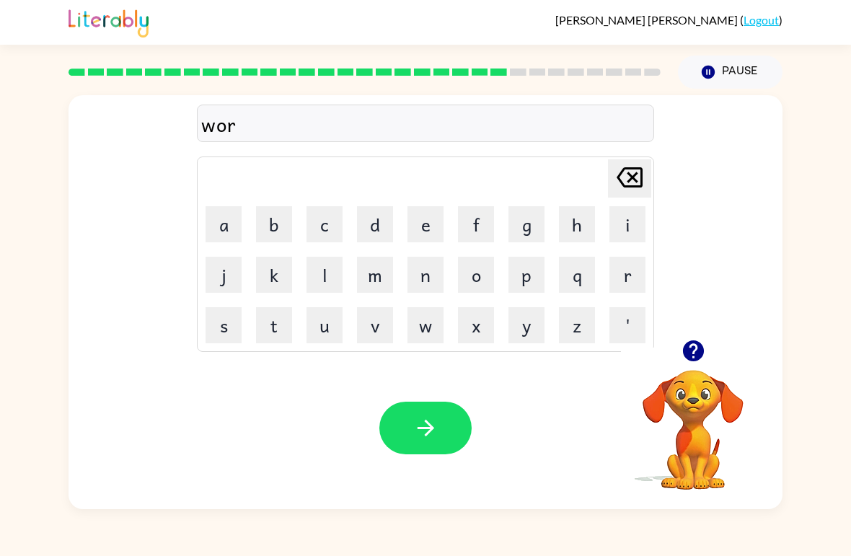
click at [380, 229] on button "d" at bounding box center [375, 224] width 36 height 36
click at [539, 325] on button "y" at bounding box center [526, 325] width 36 height 36
click at [431, 445] on button "button" at bounding box center [425, 428] width 92 height 53
click at [628, 275] on button "r" at bounding box center [627, 275] width 36 height 36
click at [425, 219] on button "e" at bounding box center [425, 224] width 36 height 36
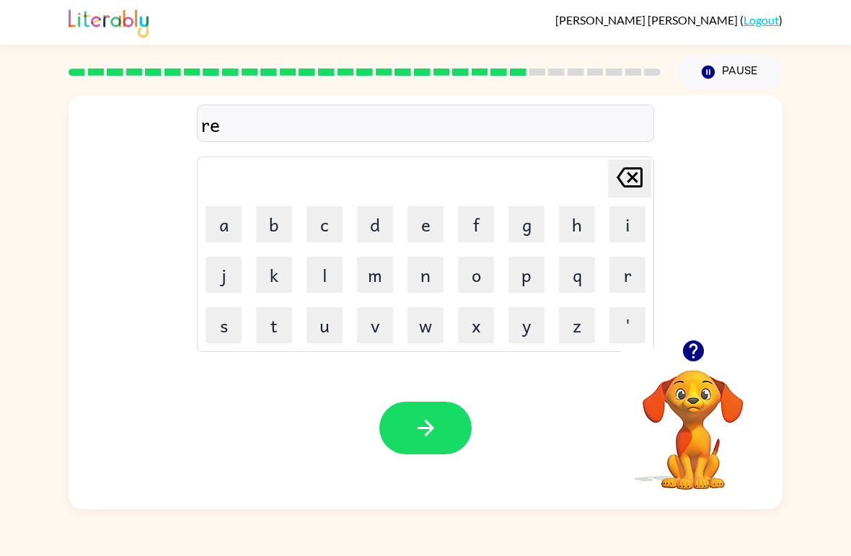
click at [226, 219] on button "a" at bounding box center [224, 224] width 36 height 36
click at [324, 271] on button "l" at bounding box center [324, 275] width 36 height 36
click at [234, 238] on button "a" at bounding box center [224, 224] width 36 height 36
click at [261, 326] on button "t" at bounding box center [274, 325] width 36 height 36
click at [423, 230] on button "e" at bounding box center [425, 224] width 36 height 36
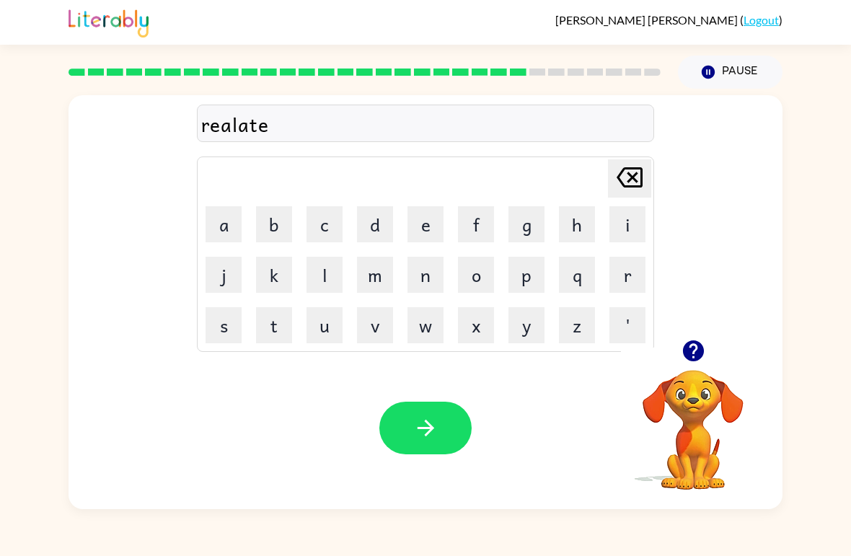
click at [368, 224] on button "d" at bounding box center [375, 224] width 36 height 36
click at [440, 404] on button "button" at bounding box center [425, 428] width 92 height 53
click at [282, 289] on button "k" at bounding box center [274, 275] width 36 height 36
click at [624, 224] on button "i" at bounding box center [627, 224] width 36 height 36
click at [276, 328] on button "t" at bounding box center [274, 325] width 36 height 36
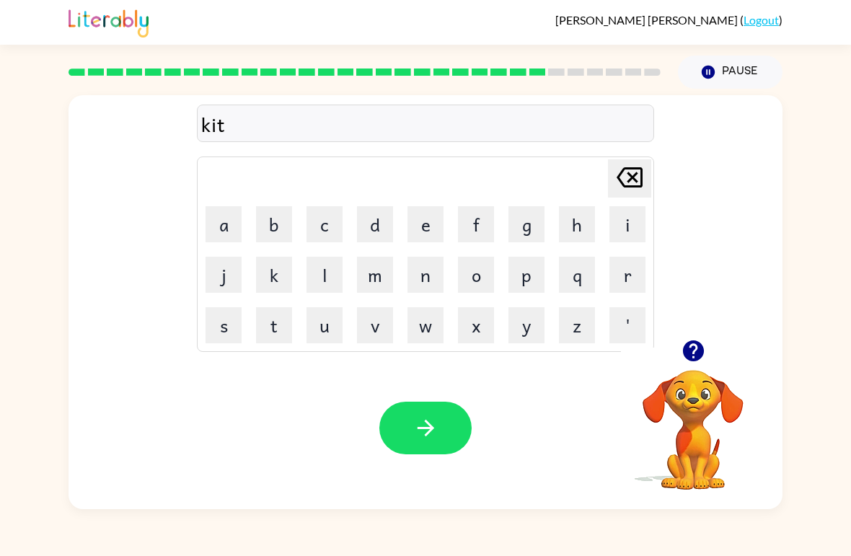
click at [275, 327] on button "t" at bounding box center [274, 325] width 36 height 36
click at [433, 220] on button "e" at bounding box center [425, 224] width 36 height 36
click at [427, 286] on button "n" at bounding box center [425, 275] width 36 height 36
click at [445, 429] on button "button" at bounding box center [425, 428] width 92 height 53
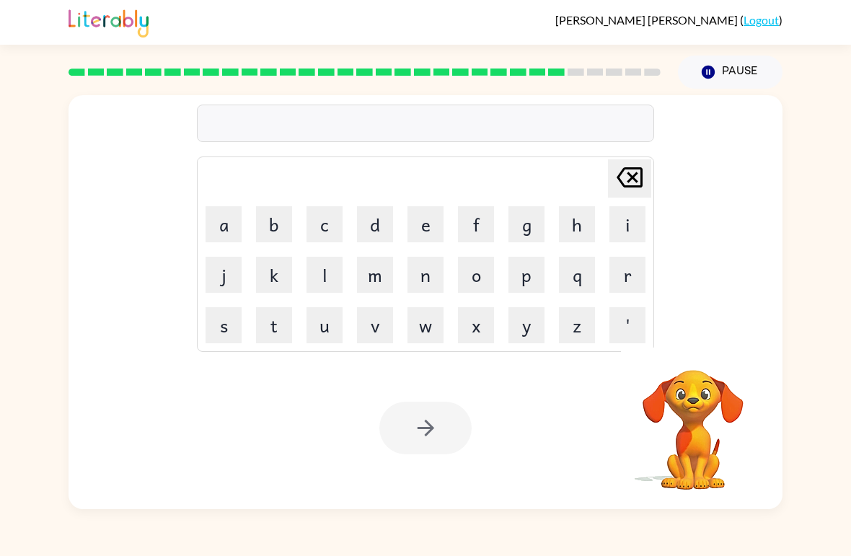
click at [389, 224] on button "d" at bounding box center [375, 224] width 36 height 36
click at [388, 224] on button "d" at bounding box center [375, 224] width 36 height 36
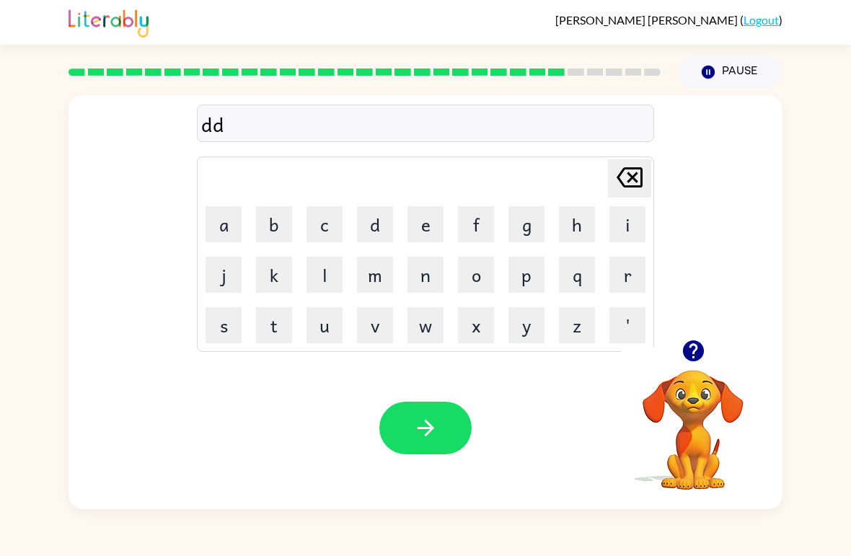
click at [639, 172] on icon "[PERSON_NAME] last character input" at bounding box center [629, 177] width 35 height 35
click at [433, 216] on button "e" at bounding box center [425, 224] width 36 height 36
click at [527, 270] on button "p" at bounding box center [526, 275] width 36 height 36
click at [227, 226] on button "a" at bounding box center [224, 224] width 36 height 36
click at [694, 341] on icon "button" at bounding box center [693, 350] width 25 height 25
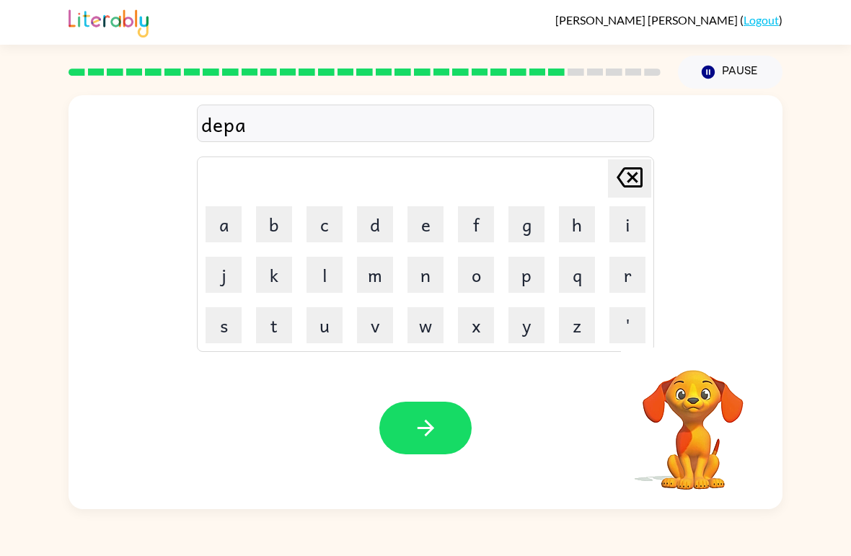
click at [627, 268] on button "r" at bounding box center [627, 275] width 36 height 36
click at [379, 288] on button "m" at bounding box center [375, 275] width 36 height 36
click at [420, 224] on button "e" at bounding box center [425, 224] width 36 height 36
click at [428, 278] on button "n" at bounding box center [425, 275] width 36 height 36
click at [269, 329] on button "t" at bounding box center [274, 325] width 36 height 36
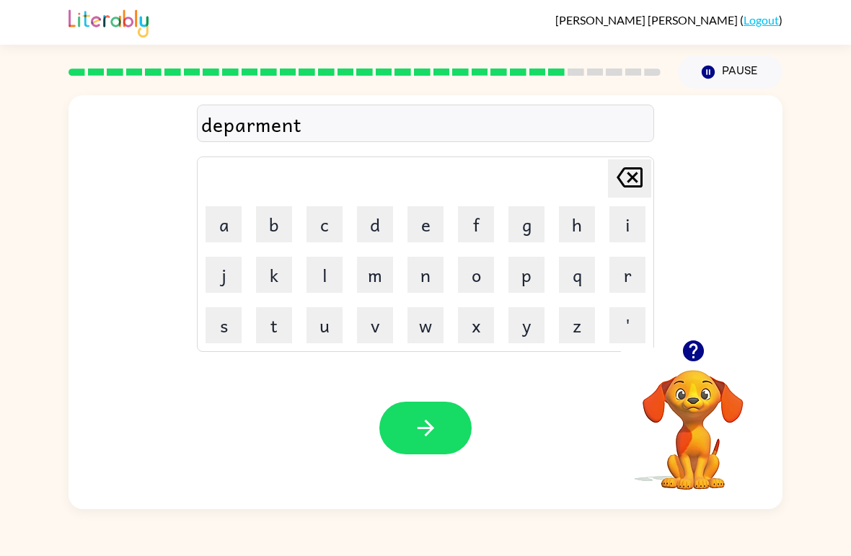
click at [405, 423] on button "button" at bounding box center [425, 428] width 92 height 53
click at [324, 270] on button "l" at bounding box center [324, 275] width 36 height 36
click at [229, 238] on button "a" at bounding box center [224, 224] width 36 height 36
click at [632, 224] on button "i" at bounding box center [627, 224] width 36 height 36
click at [544, 226] on button "g" at bounding box center [526, 224] width 36 height 36
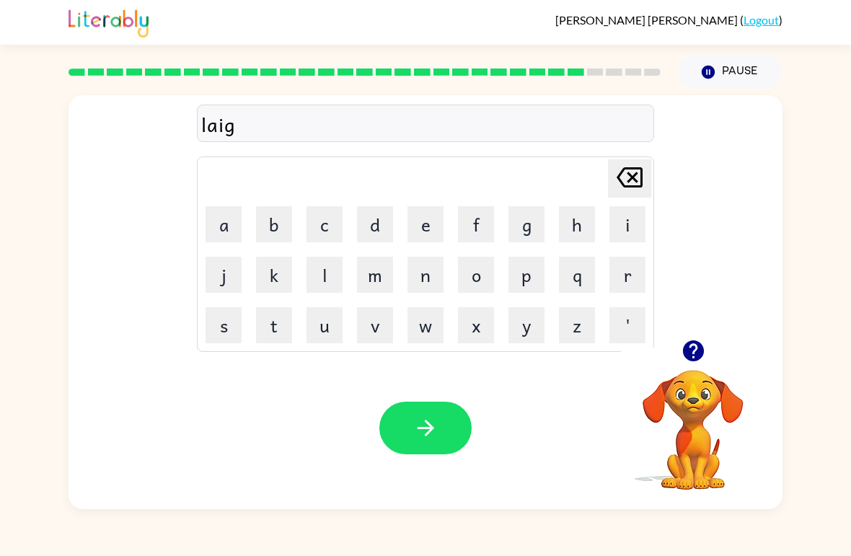
click at [591, 224] on button "h" at bounding box center [577, 224] width 36 height 36
click at [270, 321] on button "t" at bounding box center [274, 325] width 36 height 36
click at [423, 429] on icon "button" at bounding box center [425, 428] width 17 height 17
click at [325, 324] on button "u" at bounding box center [324, 325] width 36 height 36
click at [427, 288] on button "n" at bounding box center [425, 275] width 36 height 36
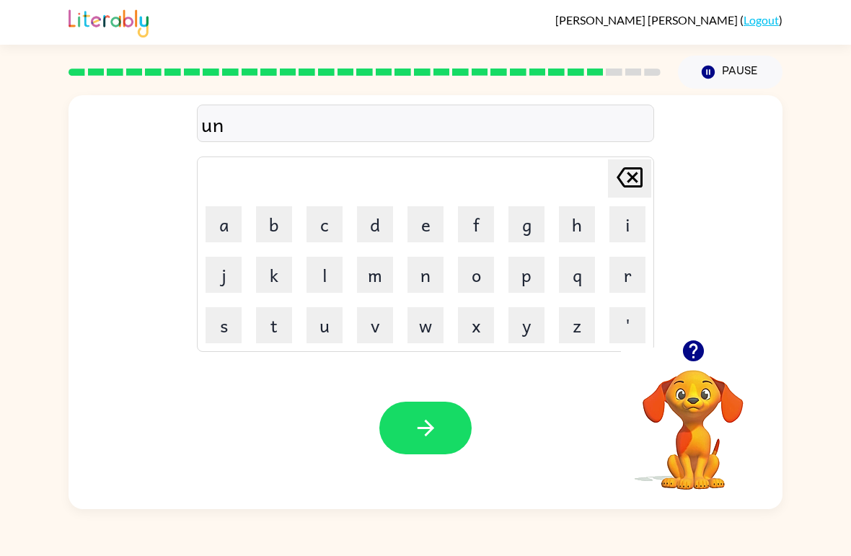
click at [626, 219] on button "i" at bounding box center [627, 224] width 36 height 36
click at [387, 322] on button "v" at bounding box center [375, 325] width 36 height 36
click at [438, 231] on button "e" at bounding box center [425, 224] width 36 height 36
click at [614, 279] on button "r" at bounding box center [627, 275] width 36 height 36
click at [228, 331] on button "s" at bounding box center [224, 325] width 36 height 36
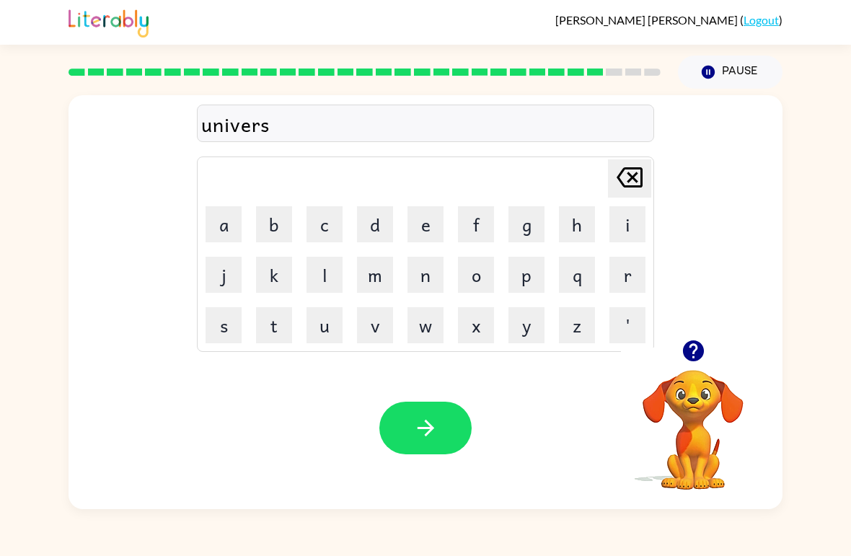
click at [234, 229] on button "a" at bounding box center [224, 224] width 36 height 36
click at [330, 277] on button "l" at bounding box center [324, 275] width 36 height 36
click at [420, 425] on icon "button" at bounding box center [425, 427] width 25 height 25
click at [232, 342] on button "s" at bounding box center [224, 325] width 36 height 36
click at [614, 232] on button "i" at bounding box center [627, 224] width 36 height 36
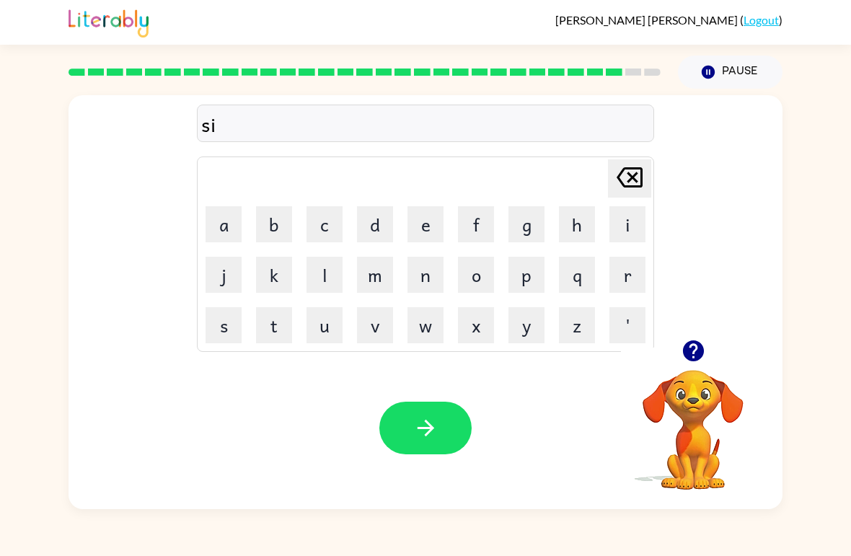
click at [318, 271] on button "l" at bounding box center [324, 275] width 36 height 36
click at [376, 319] on button "v" at bounding box center [375, 325] width 36 height 36
click at [429, 231] on button "e" at bounding box center [425, 224] width 36 height 36
click at [632, 265] on button "r" at bounding box center [627, 275] width 36 height 36
click at [699, 352] on icon "button" at bounding box center [692, 350] width 21 height 21
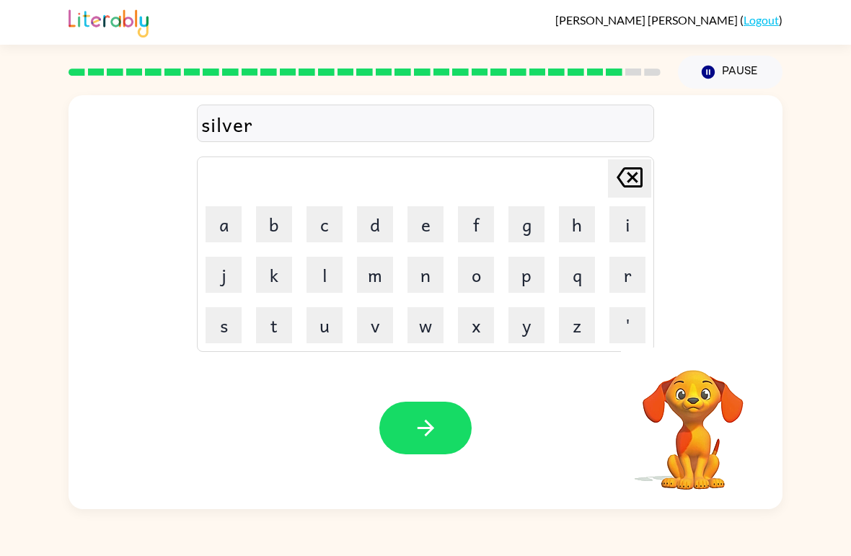
click at [430, 325] on button "w" at bounding box center [425, 325] width 36 height 36
click at [227, 242] on button "a" at bounding box center [224, 224] width 36 height 36
click at [625, 286] on button "r" at bounding box center [627, 275] width 36 height 36
click at [425, 217] on button "e" at bounding box center [425, 224] width 36 height 36
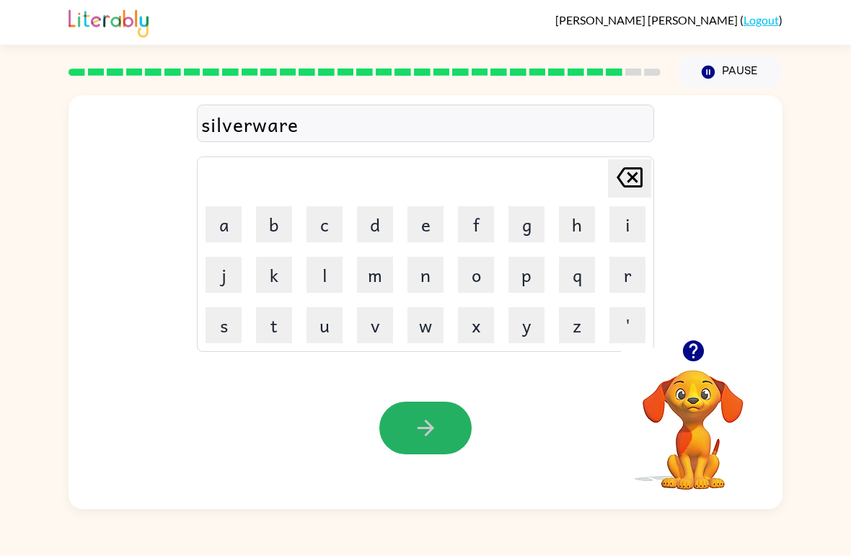
click at [443, 424] on button "button" at bounding box center [425, 428] width 92 height 53
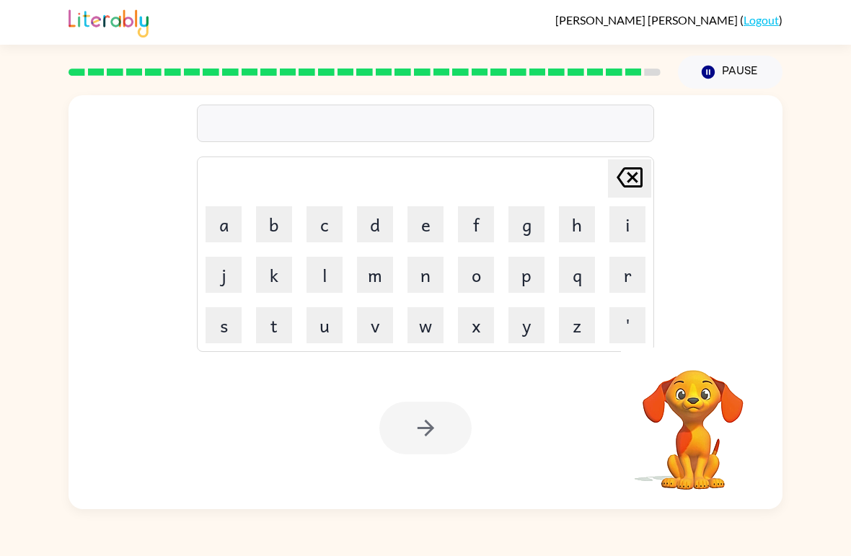
click at [438, 228] on button "e" at bounding box center [425, 224] width 36 height 36
click at [439, 286] on button "n" at bounding box center [425, 275] width 36 height 36
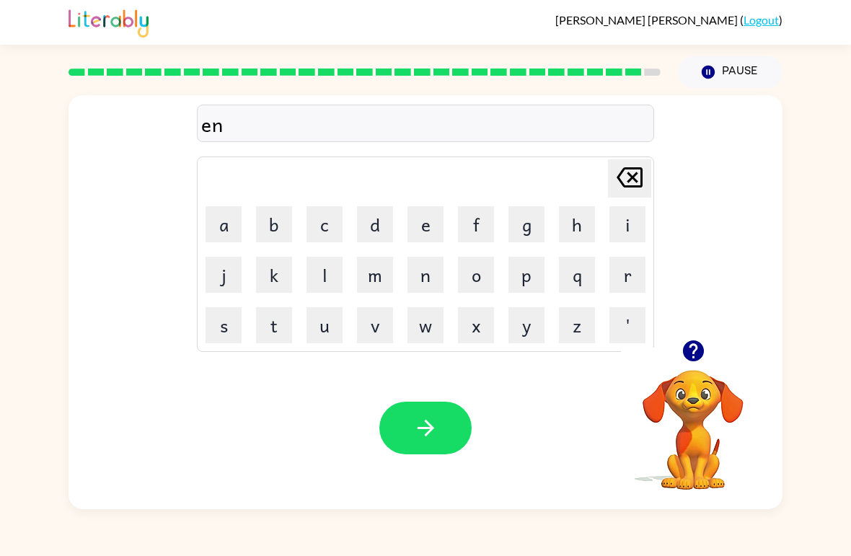
click at [324, 230] on button "c" at bounding box center [324, 224] width 36 height 36
click at [230, 223] on button "a" at bounding box center [224, 224] width 36 height 36
click at [332, 329] on button "u" at bounding box center [324, 325] width 36 height 36
click at [410, 281] on button "n" at bounding box center [425, 275] width 36 height 36
click at [275, 326] on button "t" at bounding box center [274, 325] width 36 height 36
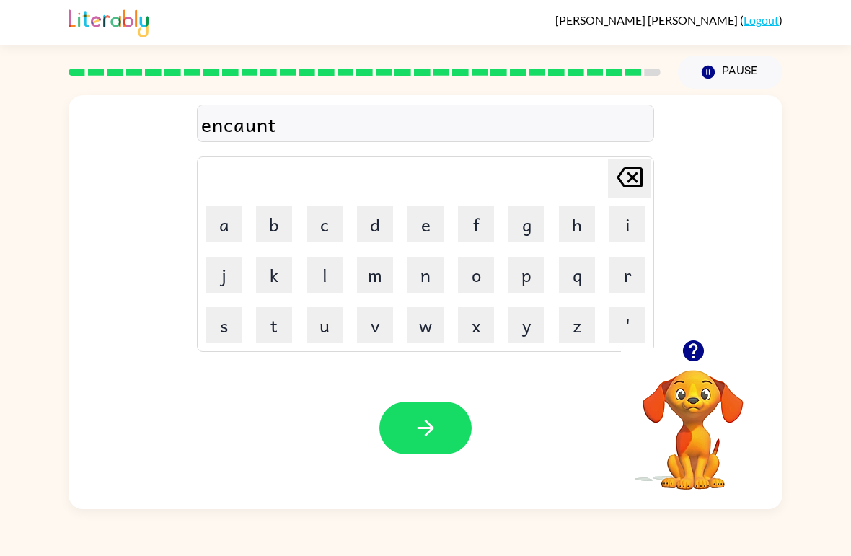
click at [438, 216] on button "e" at bounding box center [425, 224] width 36 height 36
click at [614, 271] on button "r" at bounding box center [627, 275] width 36 height 36
click at [416, 419] on icon "button" at bounding box center [425, 427] width 25 height 25
